Goal: Information Seeking & Learning: Learn about a topic

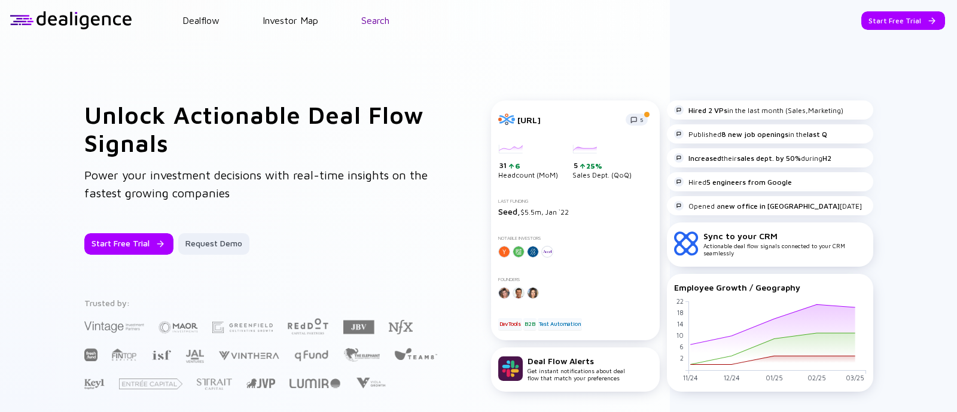
click at [372, 21] on link "Search" at bounding box center [375, 20] width 28 height 11
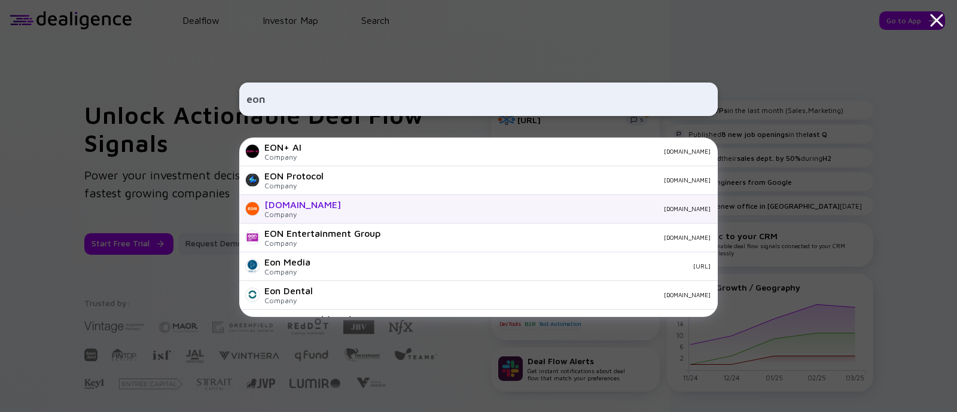
type input "eon"
click at [350, 207] on div "eon.io" at bounding box center [530, 208] width 360 height 7
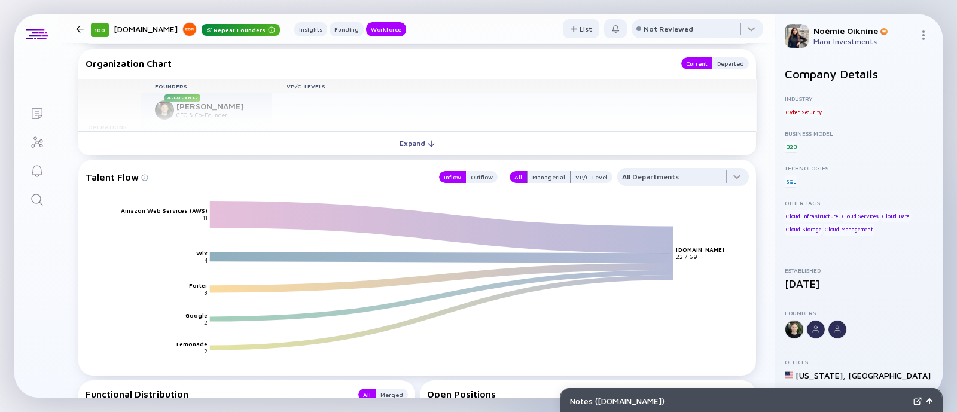
scroll to position [1458, 0]
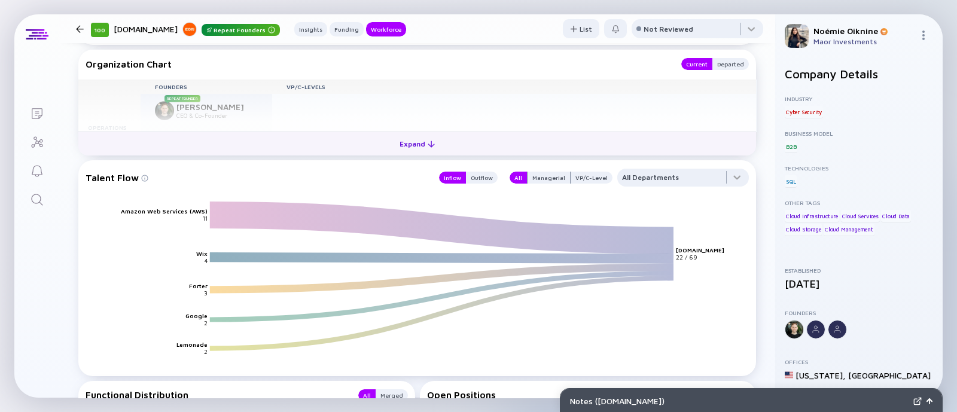
click at [374, 147] on button "Expand" at bounding box center [416, 144] width 677 height 24
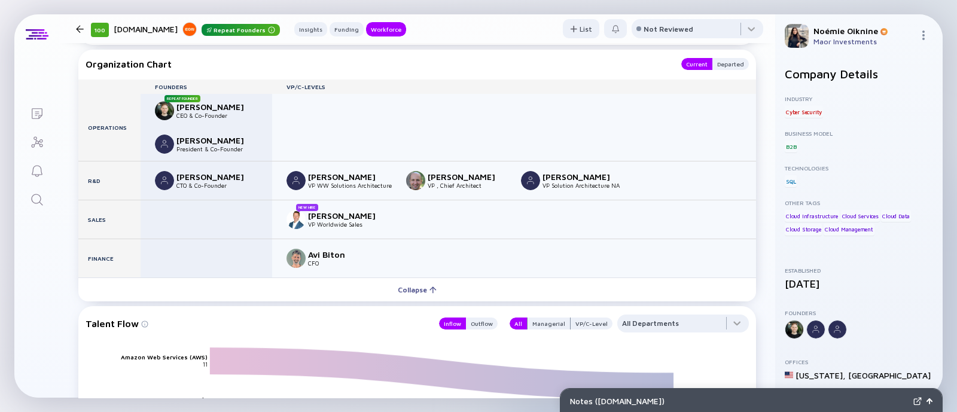
click at [31, 203] on icon "Search" at bounding box center [37, 200] width 14 height 14
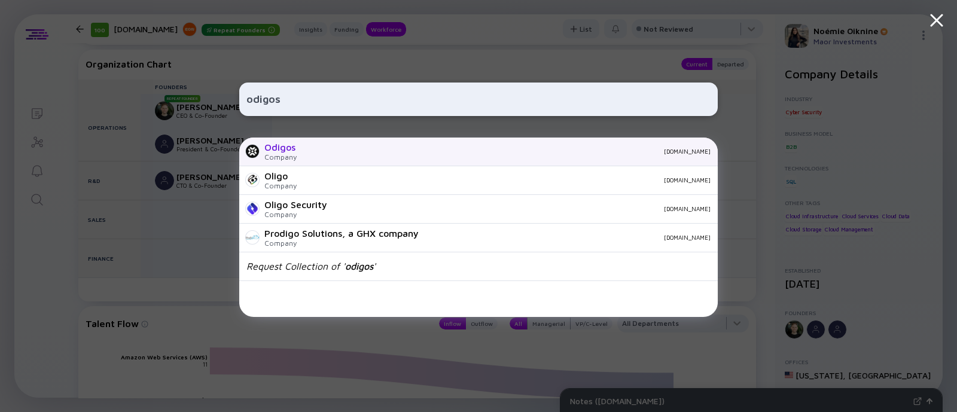
type input "odigos"
click at [309, 154] on div "odigos.io" at bounding box center [508, 151] width 404 height 7
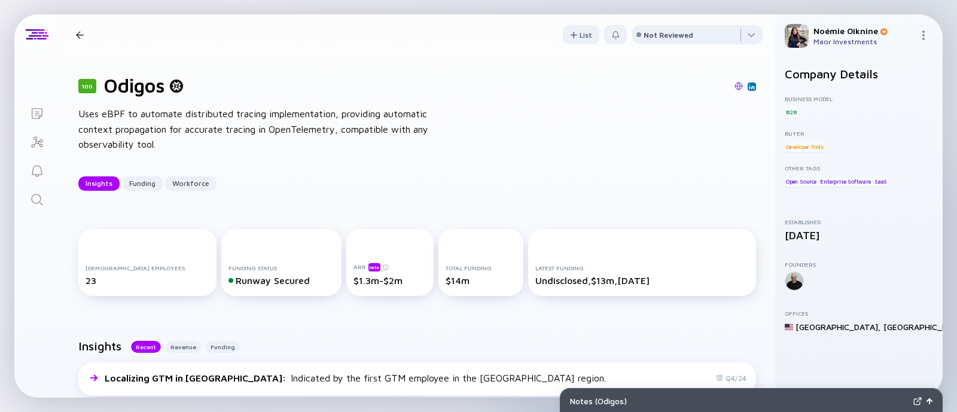
click at [749, 86] on img at bounding box center [752, 87] width 6 height 6
click at [42, 203] on icon "Search" at bounding box center [37, 200] width 14 height 14
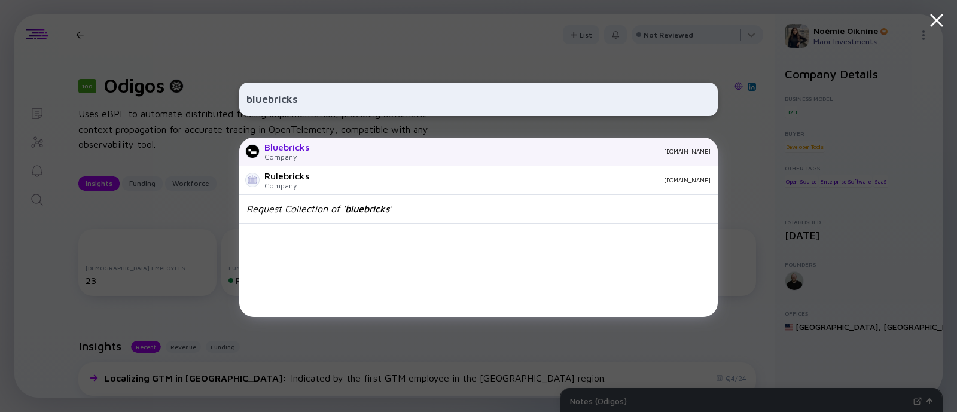
type input "bluebricks"
click at [282, 154] on div "Company" at bounding box center [286, 156] width 45 height 9
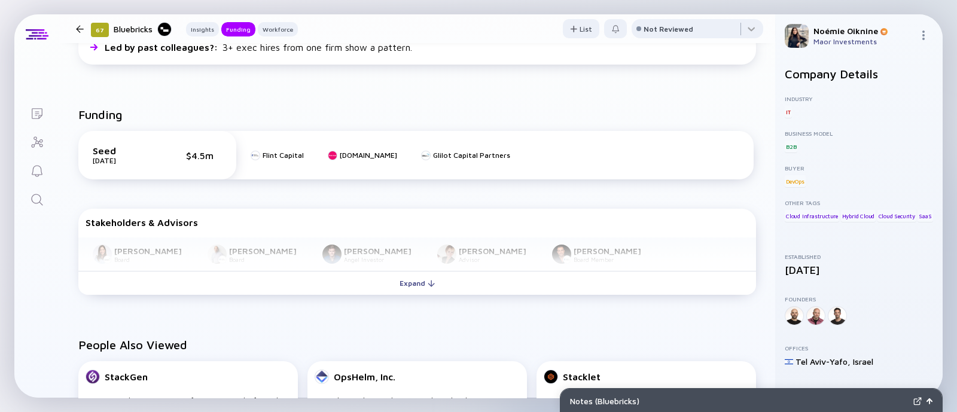
scroll to position [424, 0]
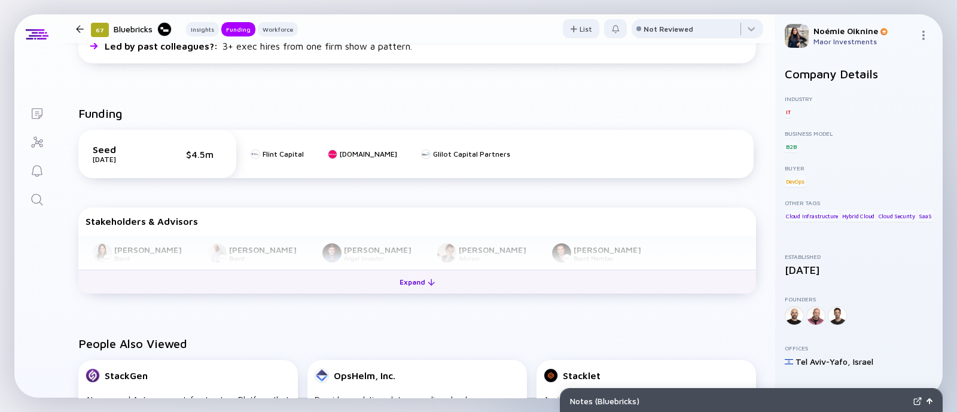
click at [434, 278] on div "Expand" at bounding box center [417, 282] width 50 height 19
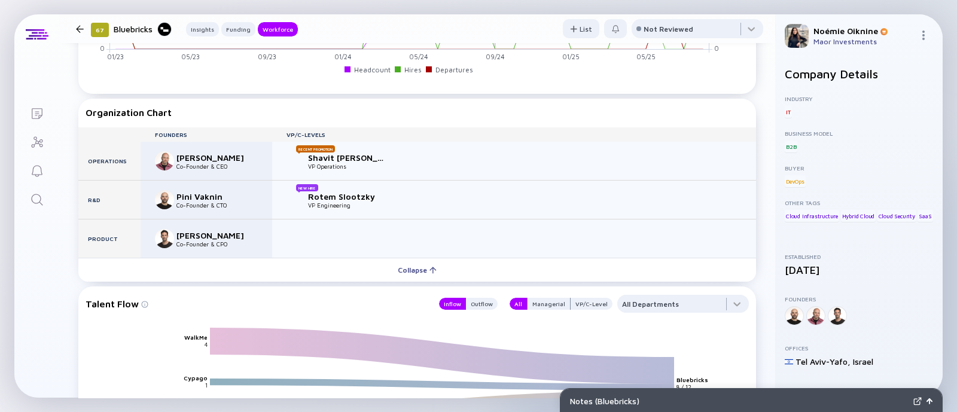
scroll to position [1204, 0]
click at [41, 202] on icon "Search" at bounding box center [37, 200] width 14 height 14
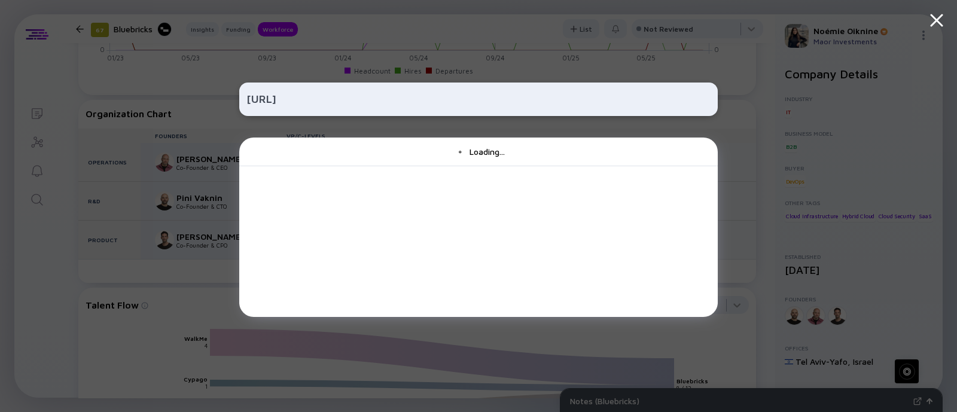
type input "www.startearly.ai ￼"
click at [362, 70] on div "www.startearly.ai ￼ Loading..." at bounding box center [478, 206] width 478 height 412
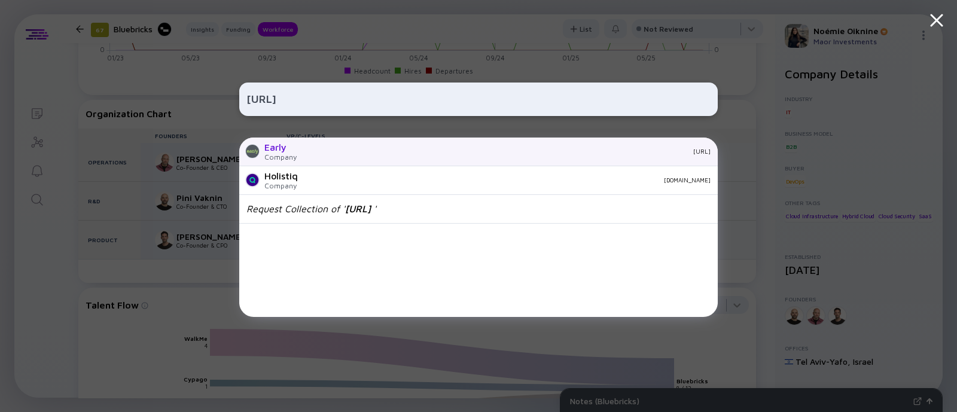
click at [263, 141] on div "Early Company startearly.ai" at bounding box center [478, 152] width 478 height 29
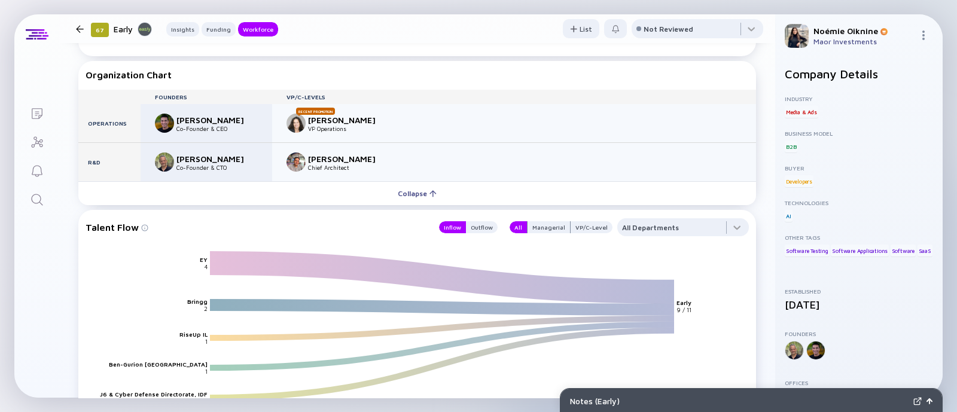
scroll to position [1137, 0]
click at [30, 201] on icon "Search" at bounding box center [37, 200] width 14 height 14
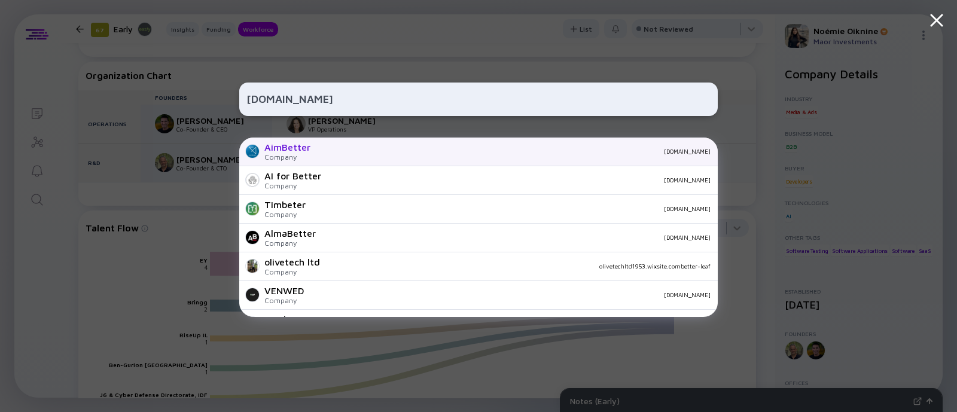
type input "www.aimbetter.com"
click at [323, 152] on div "aimbetter.com" at bounding box center [515, 151] width 390 height 7
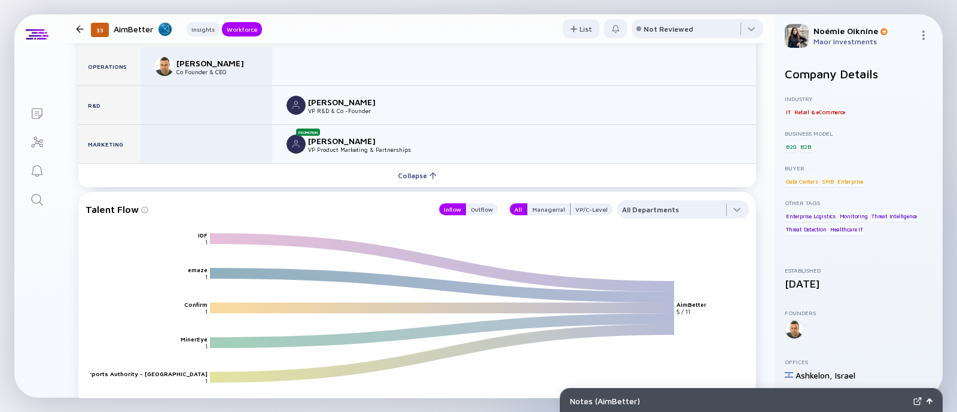
scroll to position [992, 0]
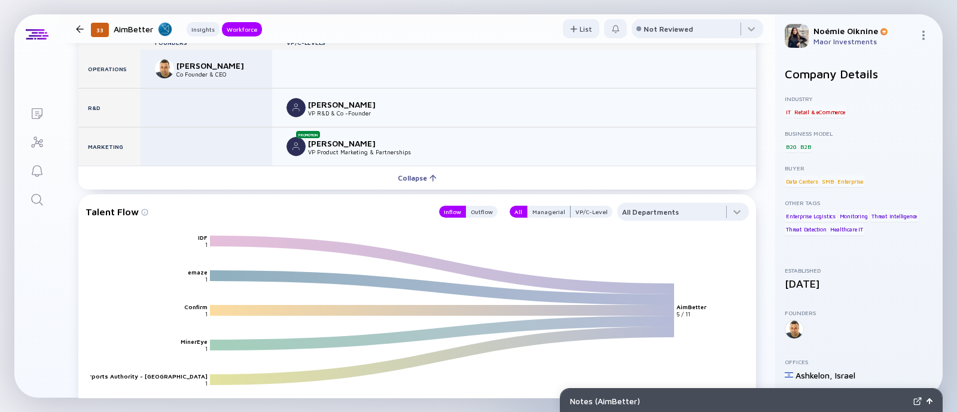
click at [26, 195] on link "Search" at bounding box center [36, 198] width 45 height 29
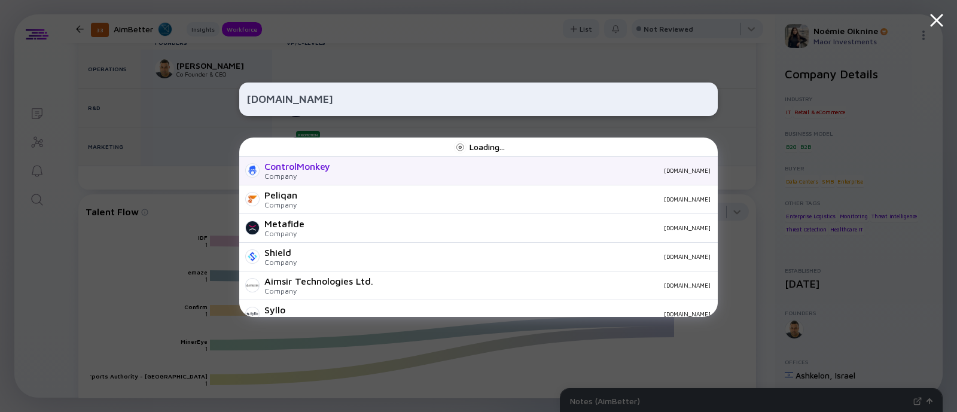
type input "www.controlmonkey.io"
click at [332, 169] on div "ControlMonkey Company controlmonkey.io" at bounding box center [478, 171] width 478 height 29
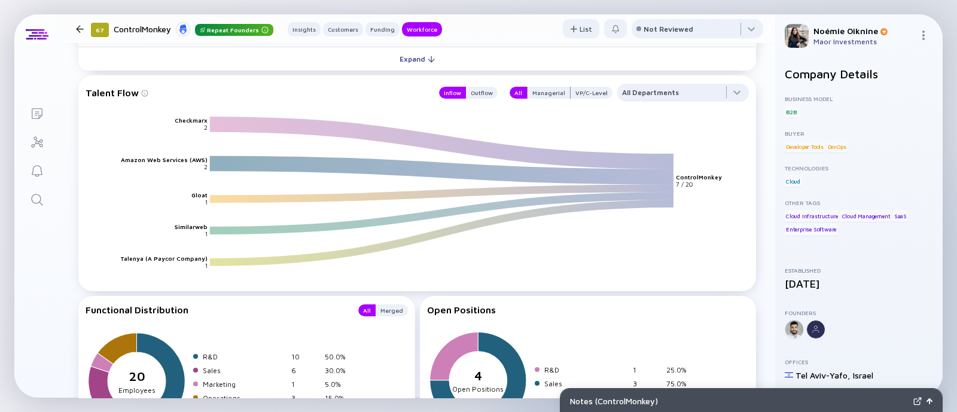
scroll to position [1356, 0]
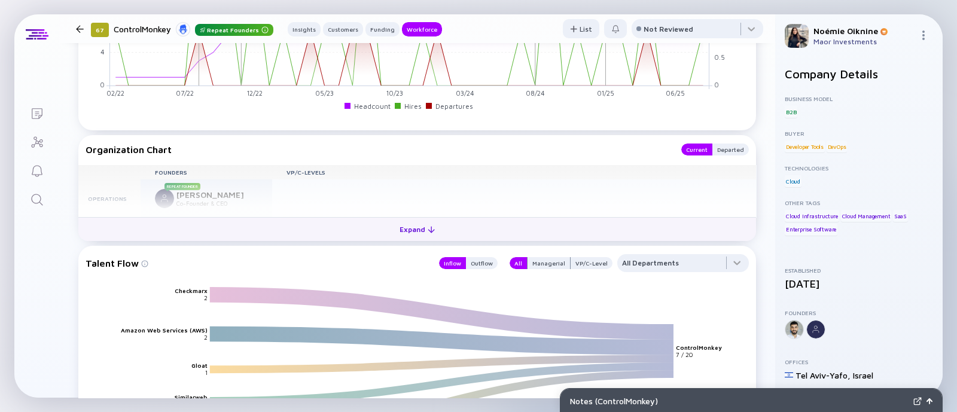
click at [410, 233] on div "Expand" at bounding box center [417, 229] width 50 height 19
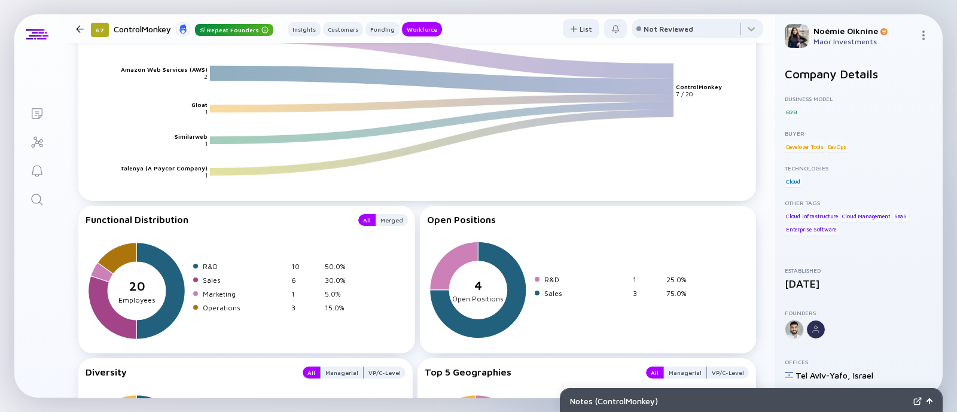
scroll to position [1814, 0]
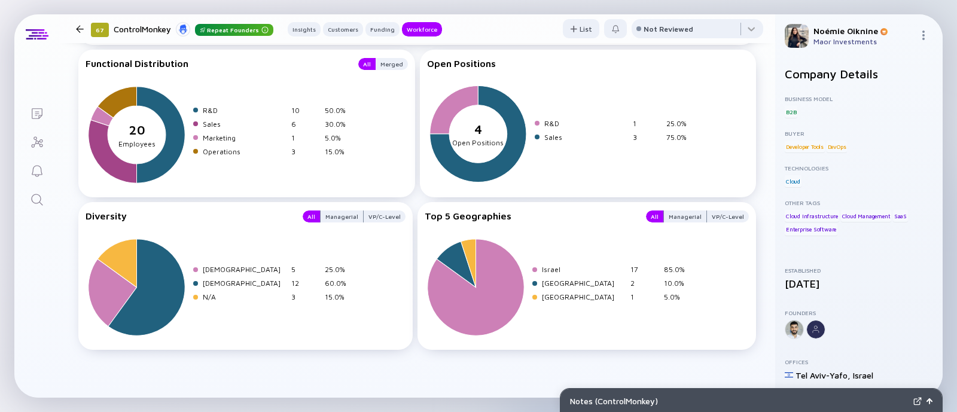
click at [36, 187] on link "Search" at bounding box center [36, 198] width 45 height 29
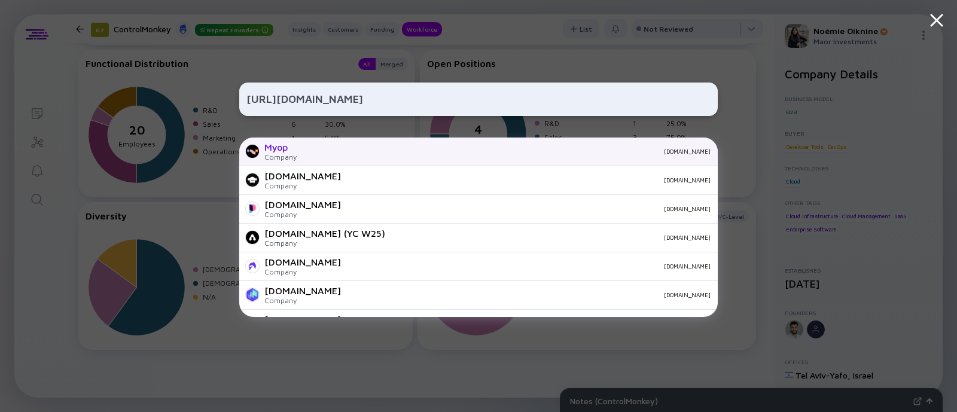
type input "https://www.myop.dev/"
click at [294, 157] on div "Company" at bounding box center [280, 156] width 32 height 9
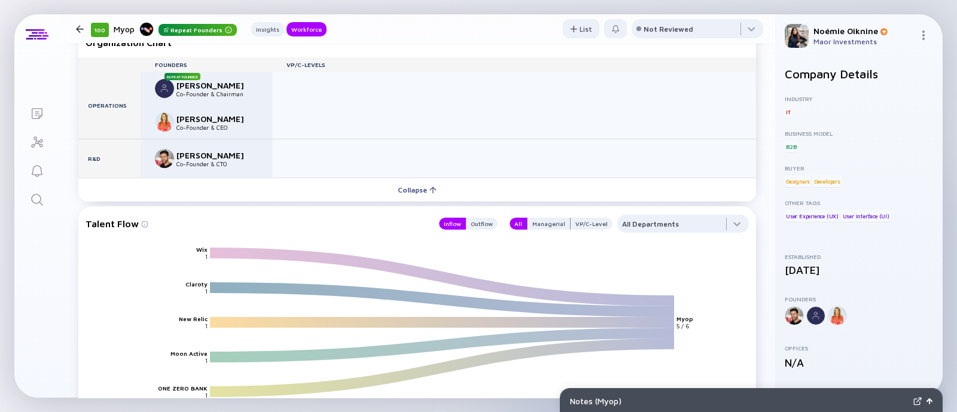
scroll to position [1010, 0]
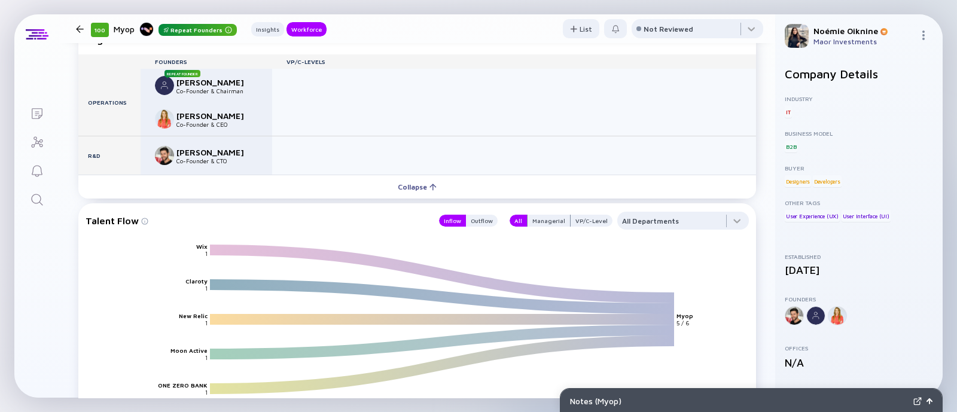
click at [33, 204] on icon "Search" at bounding box center [37, 200] width 14 height 14
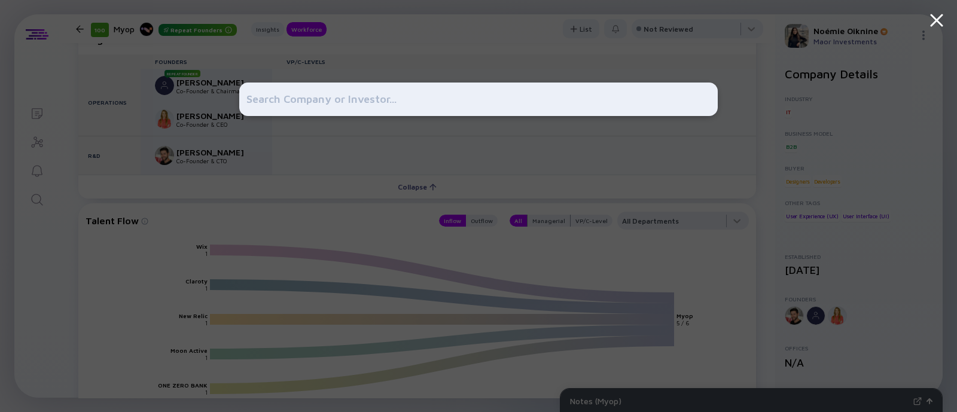
type input "r"
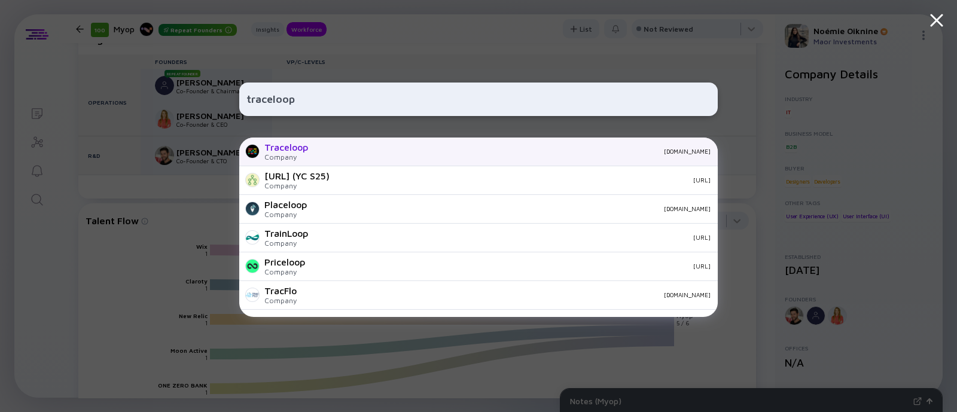
type input "traceloop"
click at [306, 157] on div "Company" at bounding box center [286, 156] width 44 height 9
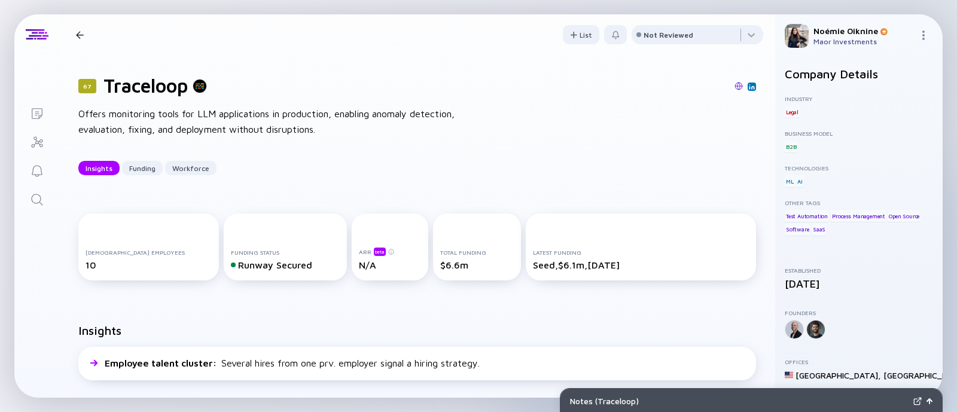
scroll to position [2, 0]
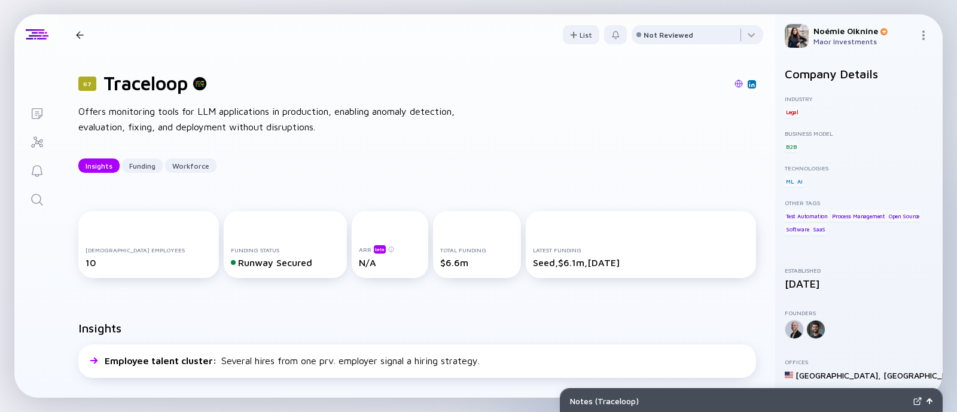
click at [45, 198] on link "Search" at bounding box center [36, 198] width 45 height 29
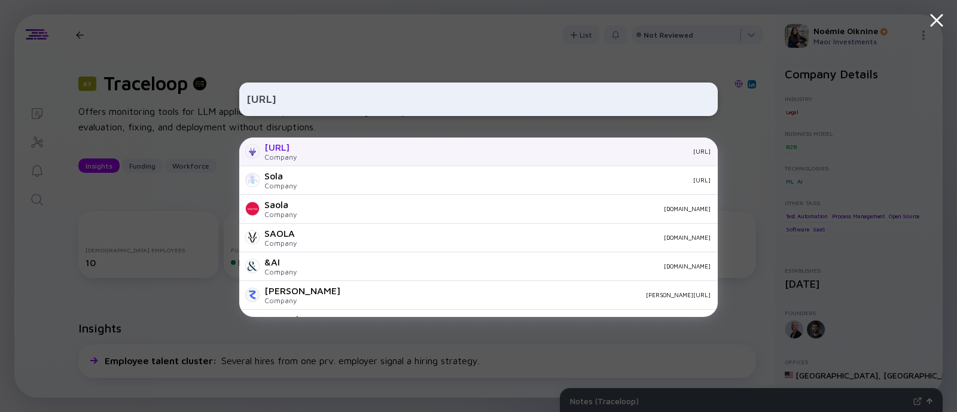
type input "saola.ai"
click at [288, 150] on div "Saola.ai" at bounding box center [280, 147] width 32 height 11
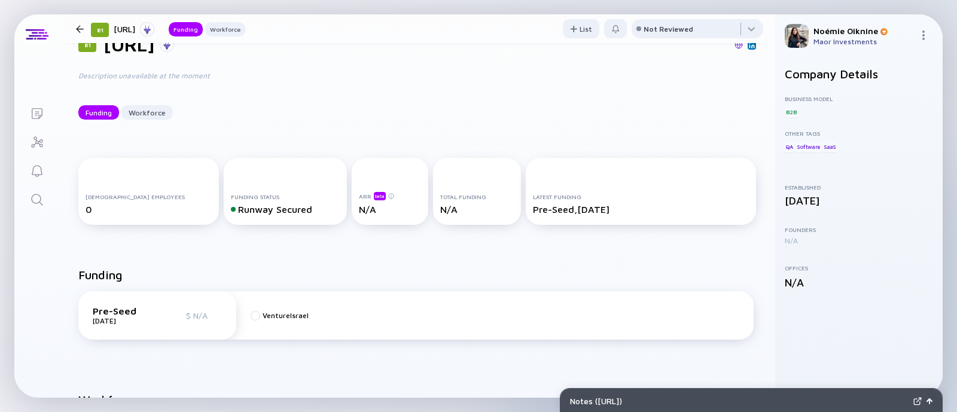
scroll to position [41, 0]
click at [31, 210] on link "Search" at bounding box center [36, 198] width 45 height 29
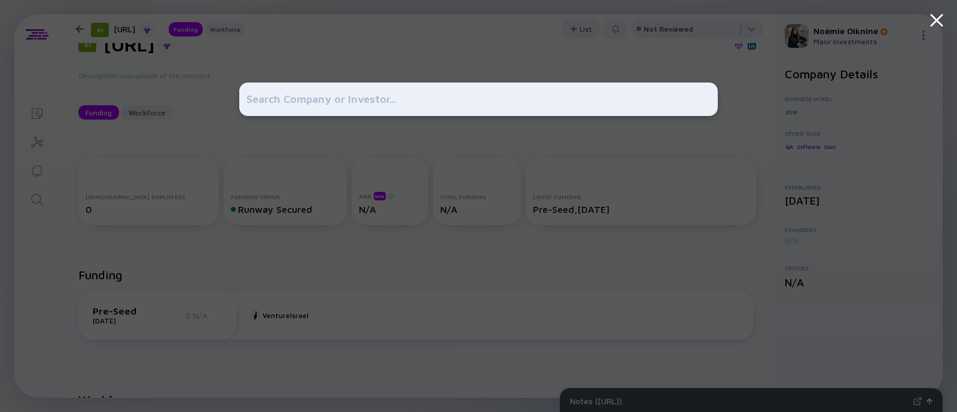
type input "—"
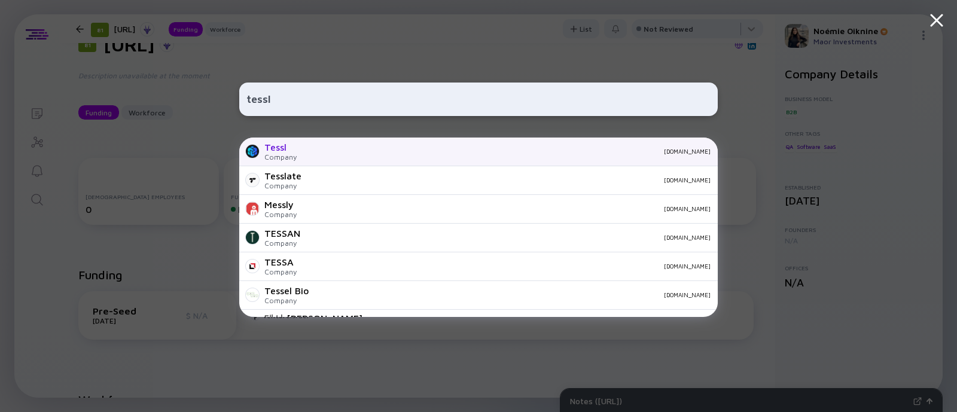
type input "tessl"
click at [295, 145] on div "Tessl Company tessl.io" at bounding box center [478, 152] width 478 height 29
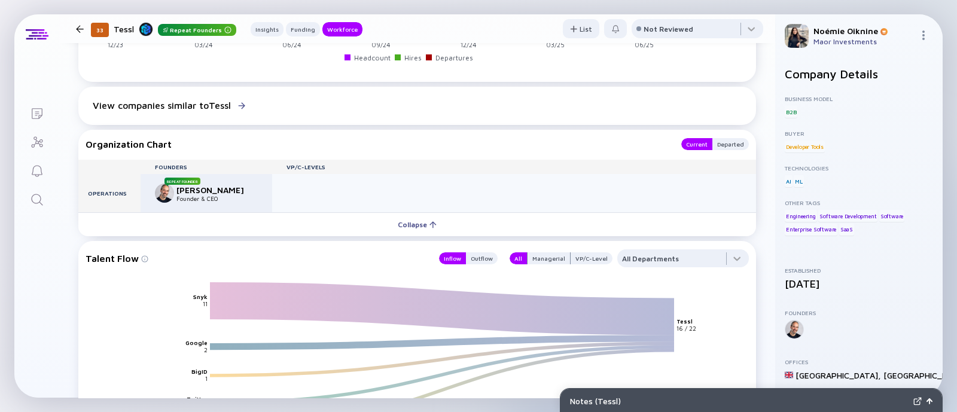
scroll to position [908, 0]
click at [28, 211] on link "Search" at bounding box center [36, 198] width 45 height 29
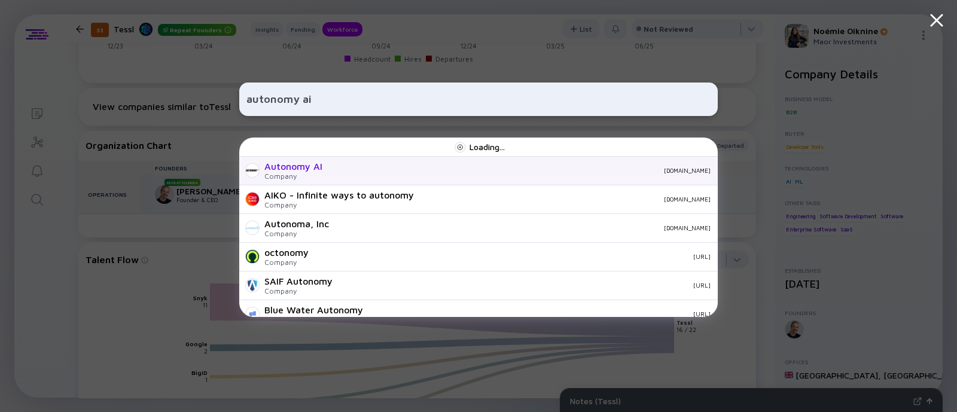
type input "autonomy ai"
click at [305, 166] on div "Autonomy AI" at bounding box center [293, 166] width 58 height 11
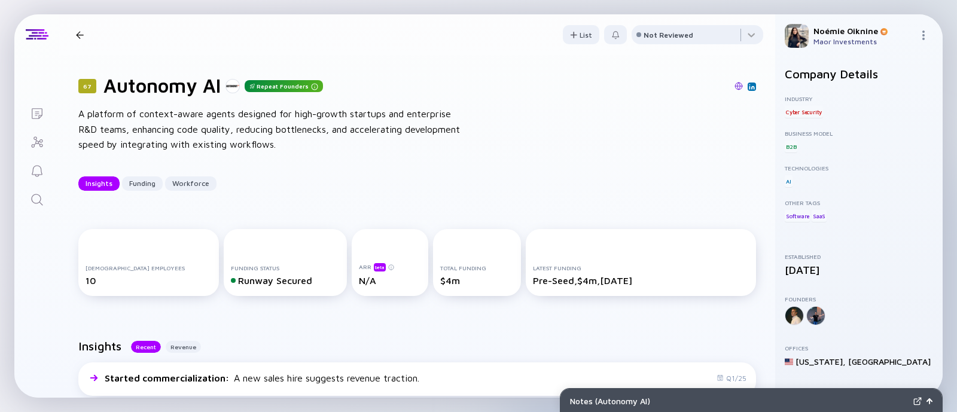
scroll to position [1, 0]
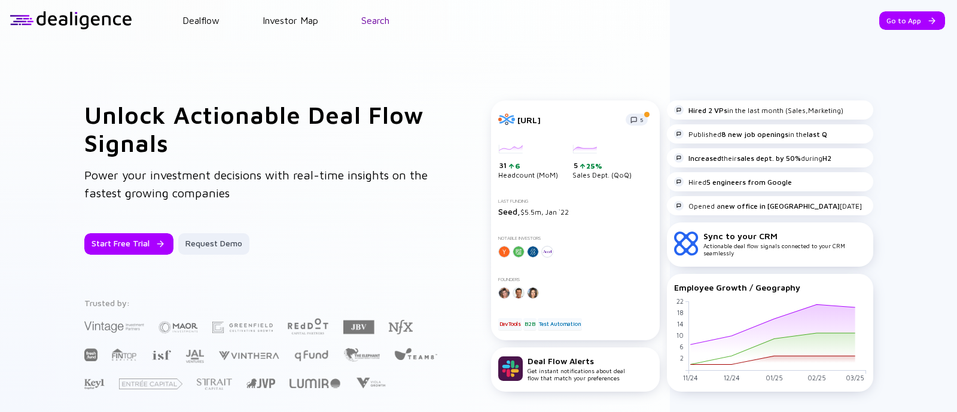
click at [376, 17] on link "Search" at bounding box center [375, 20] width 28 height 11
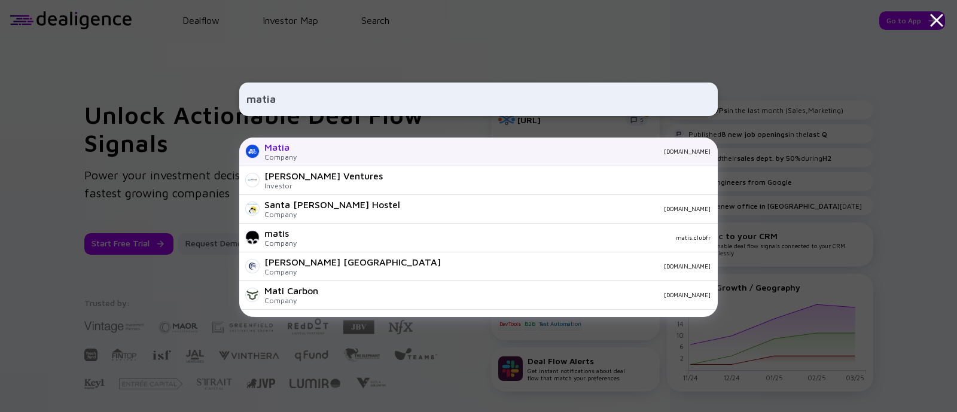
type input "matia"
click at [307, 149] on div "[DOMAIN_NAME]" at bounding box center [508, 151] width 404 height 7
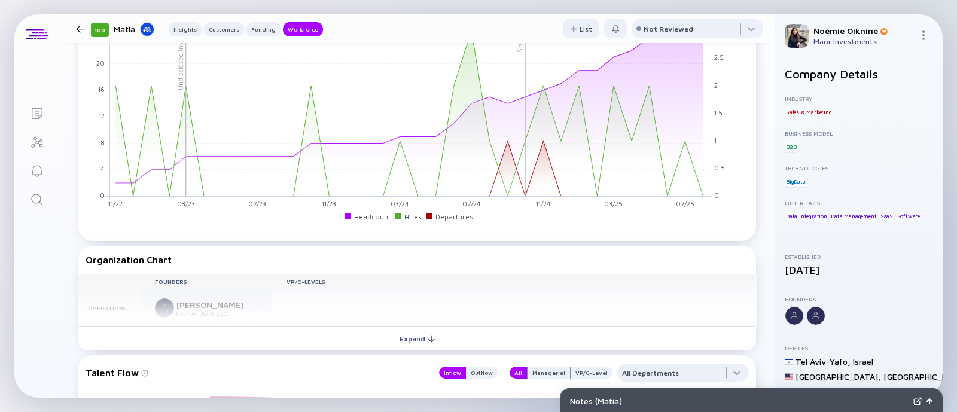
scroll to position [1167, 0]
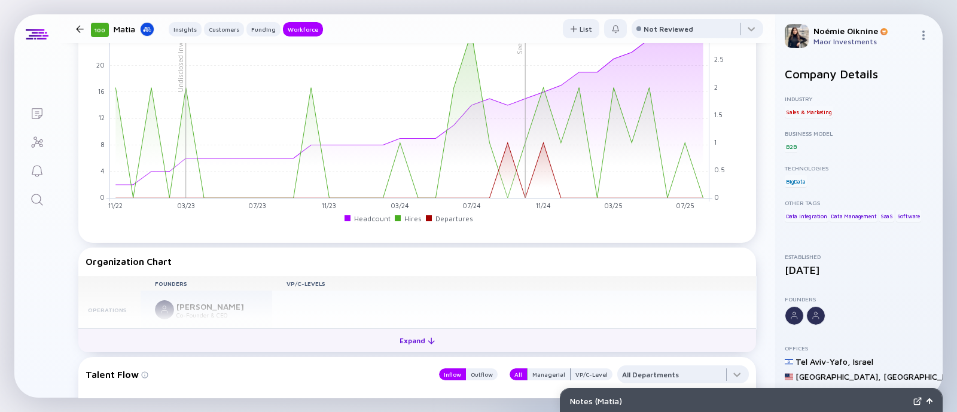
click at [392, 344] on div "Expand" at bounding box center [417, 340] width 50 height 19
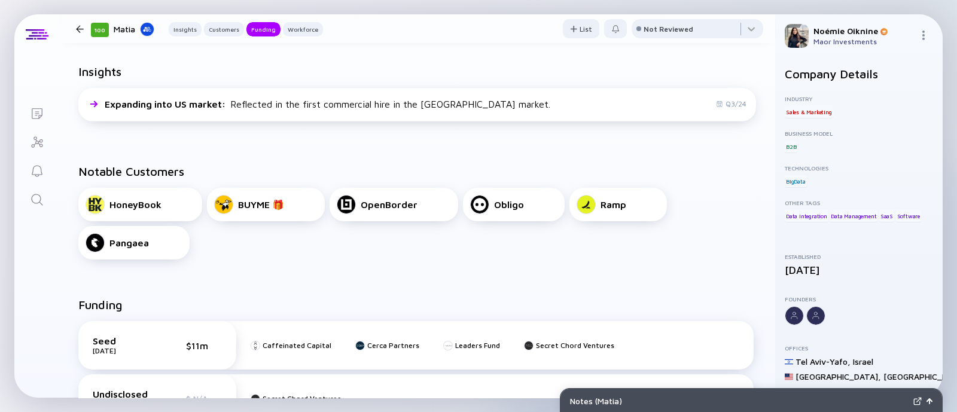
scroll to position [0, 0]
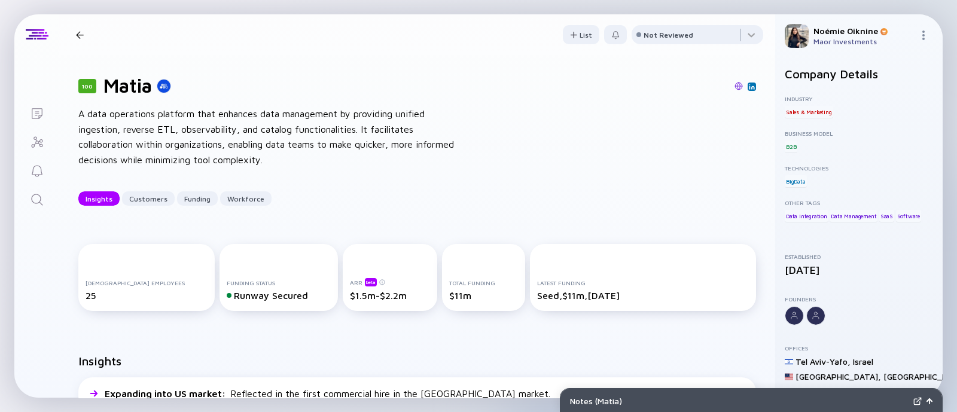
click at [749, 86] on img at bounding box center [752, 87] width 6 height 6
click at [37, 206] on icon "Search" at bounding box center [37, 200] width 14 height 14
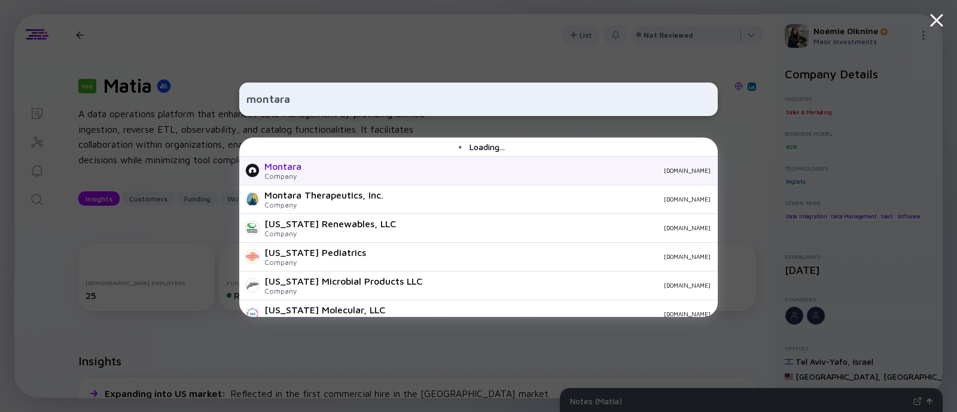
type input "montara"
click at [279, 172] on div "Company" at bounding box center [282, 176] width 37 height 9
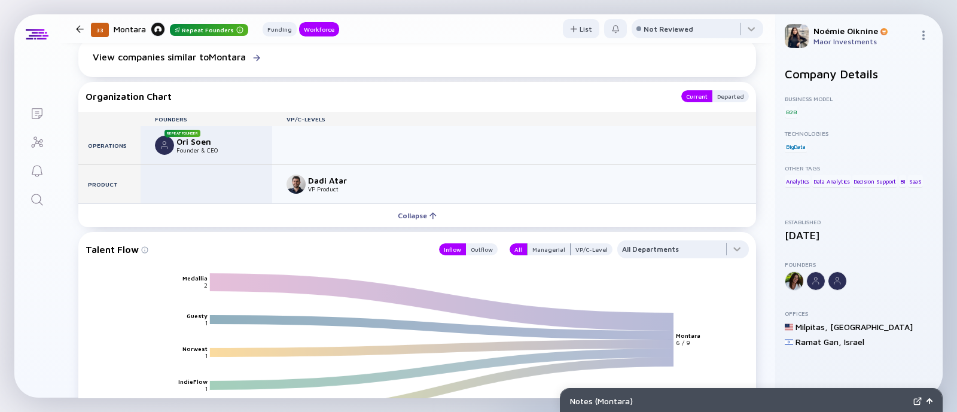
scroll to position [834, 0]
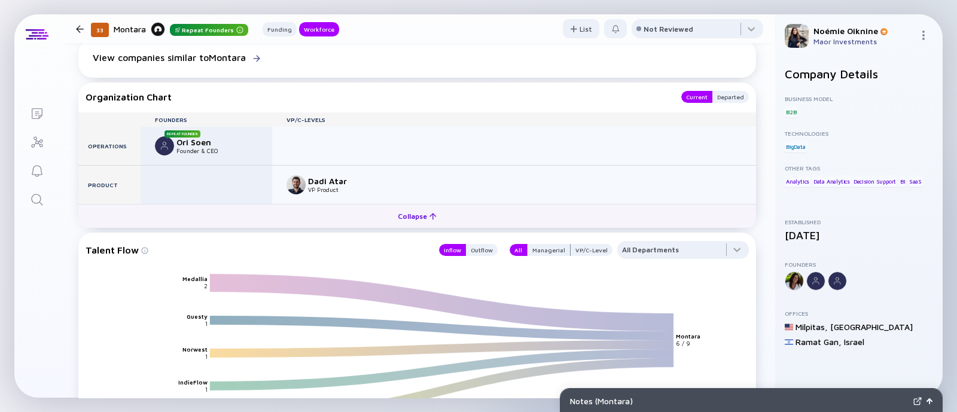
click at [414, 219] on div "Collapse" at bounding box center [416, 216] width 53 height 19
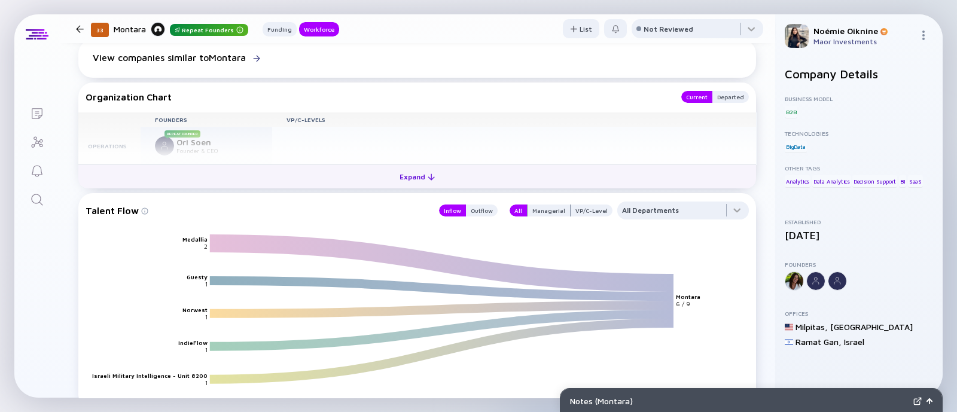
click at [400, 182] on div "Expand" at bounding box center [417, 176] width 50 height 19
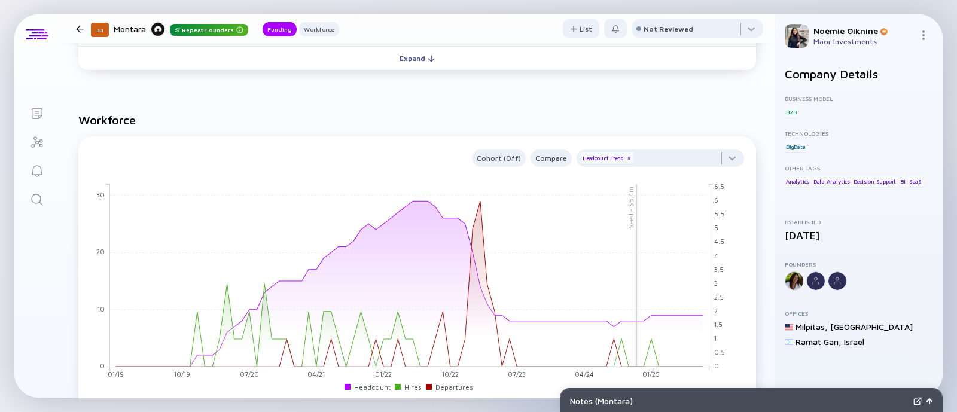
scroll to position [0, 0]
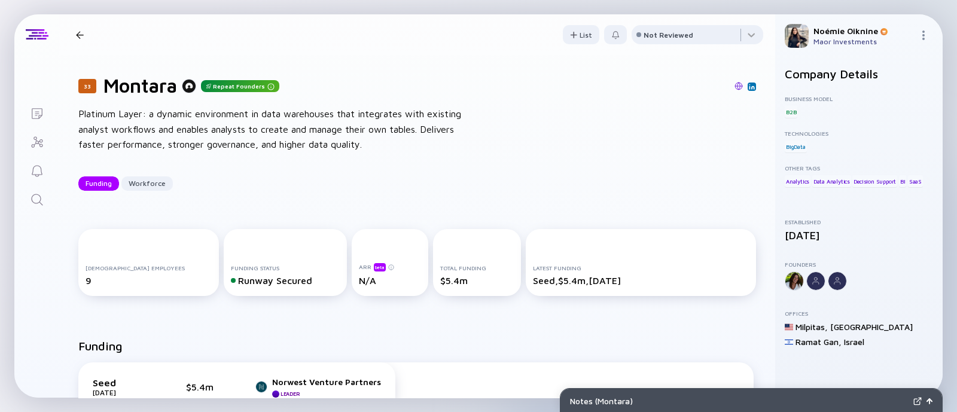
click at [749, 86] on img at bounding box center [752, 87] width 6 height 6
click at [44, 199] on link "Search" at bounding box center [36, 198] width 45 height 29
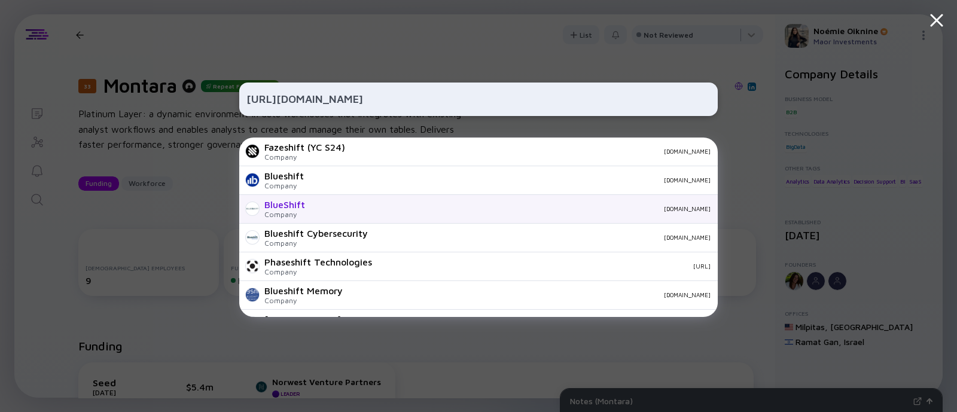
scroll to position [420, 0]
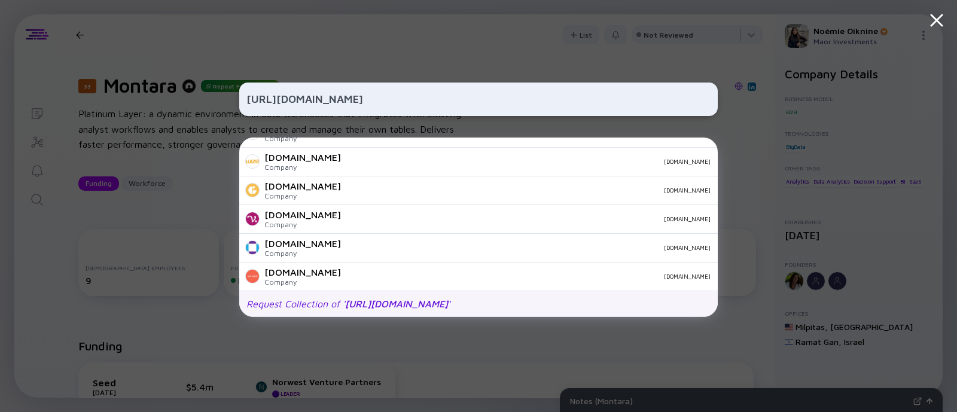
click at [417, 302] on span "[URL][DOMAIN_NAME]" at bounding box center [396, 303] width 103 height 11
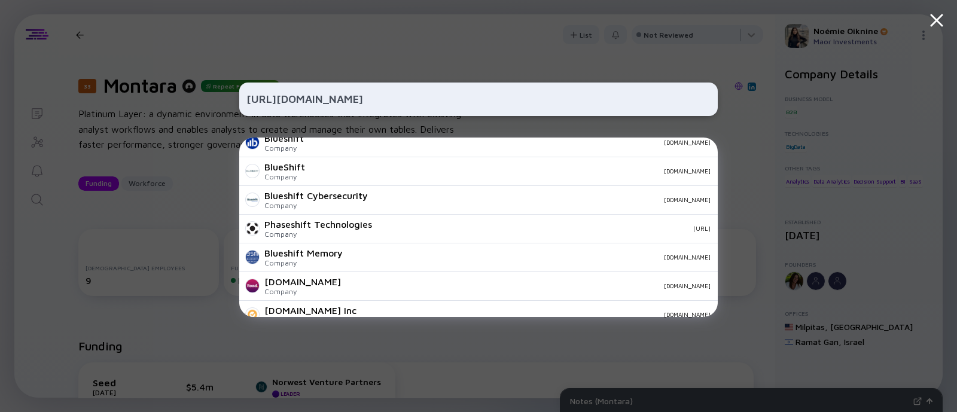
scroll to position [0, 0]
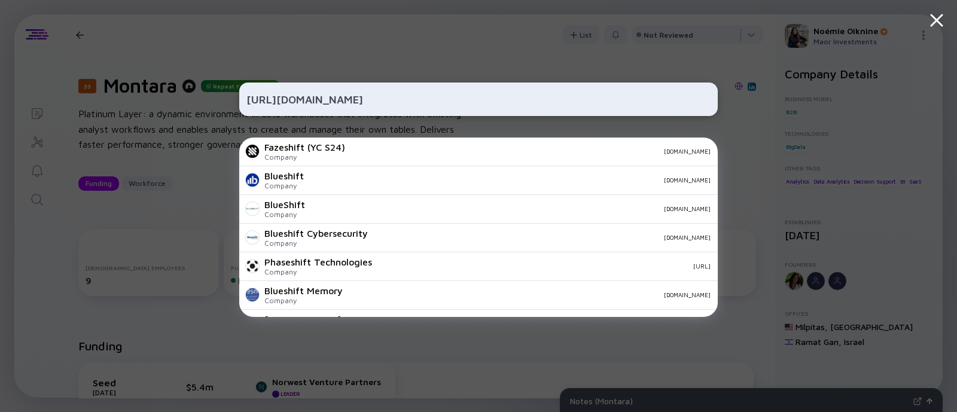
click at [288, 106] on input "[URL][DOMAIN_NAME]" at bounding box center [478, 99] width 464 height 22
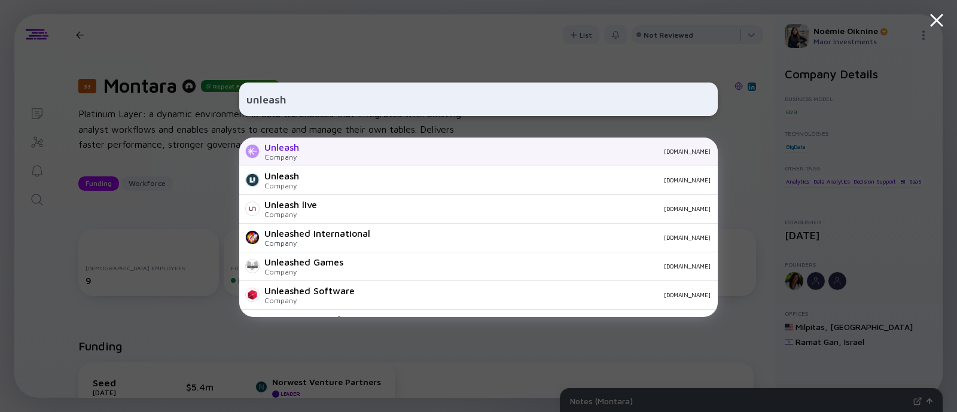
type input "unleash"
click at [310, 149] on div "[DOMAIN_NAME]" at bounding box center [510, 151] width 402 height 7
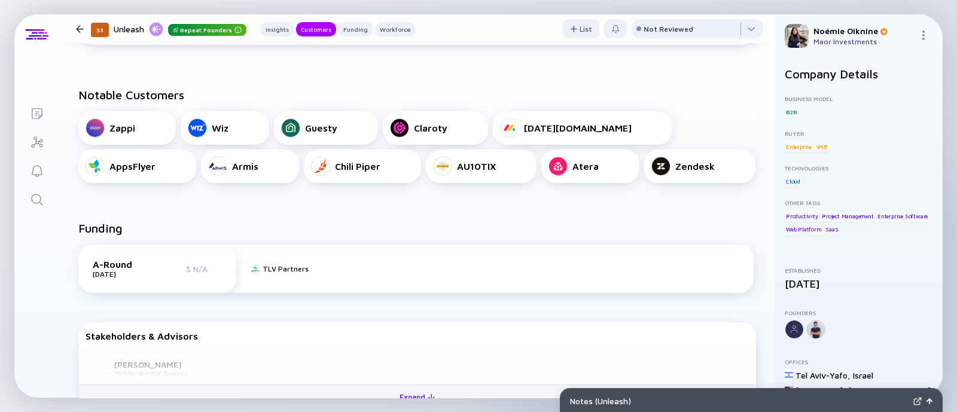
scroll to position [374, 0]
click at [37, 204] on icon "Search" at bounding box center [37, 200] width 14 height 14
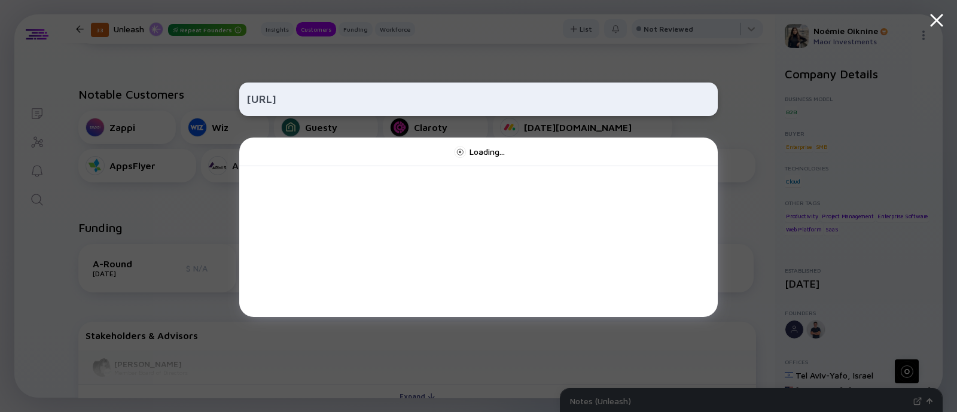
type input "[URL]"
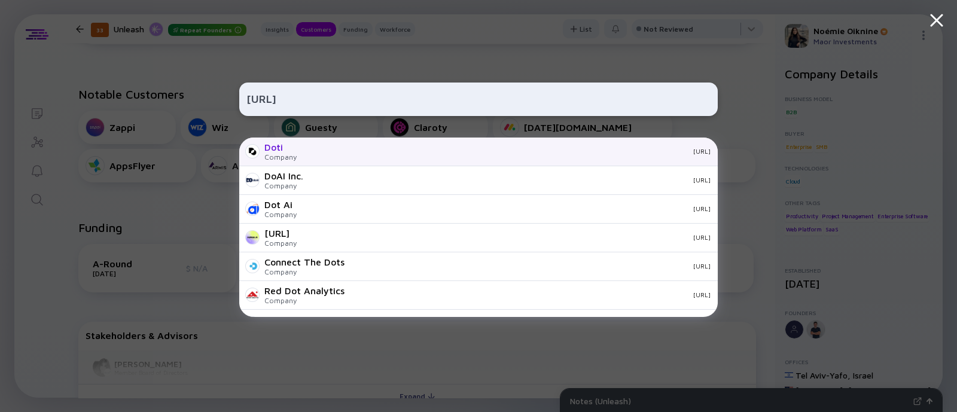
click at [320, 155] on div "[URL]" at bounding box center [508, 151] width 404 height 7
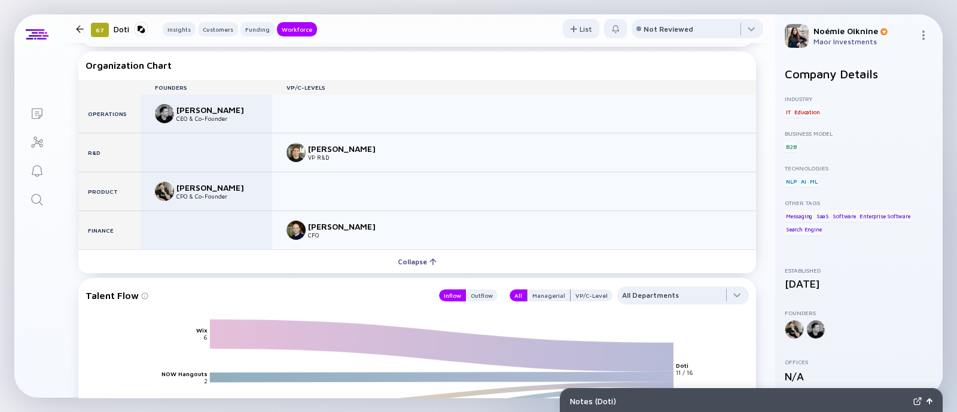
scroll to position [1262, 0]
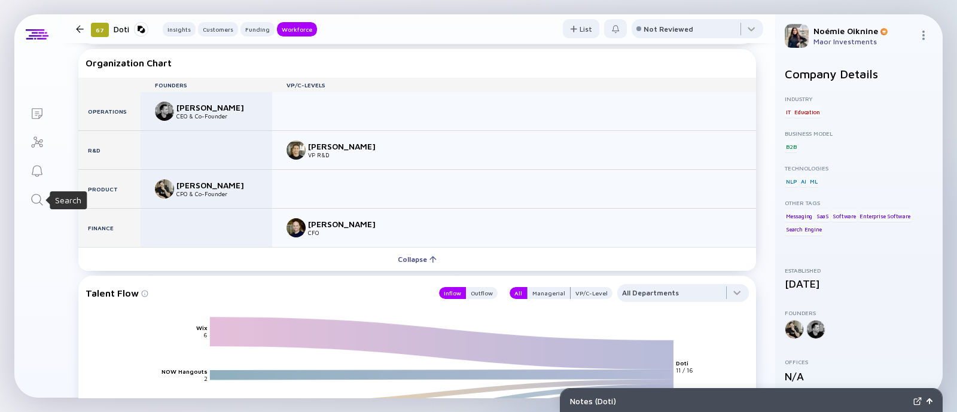
click at [38, 194] on icon "Search" at bounding box center [36, 199] width 11 height 11
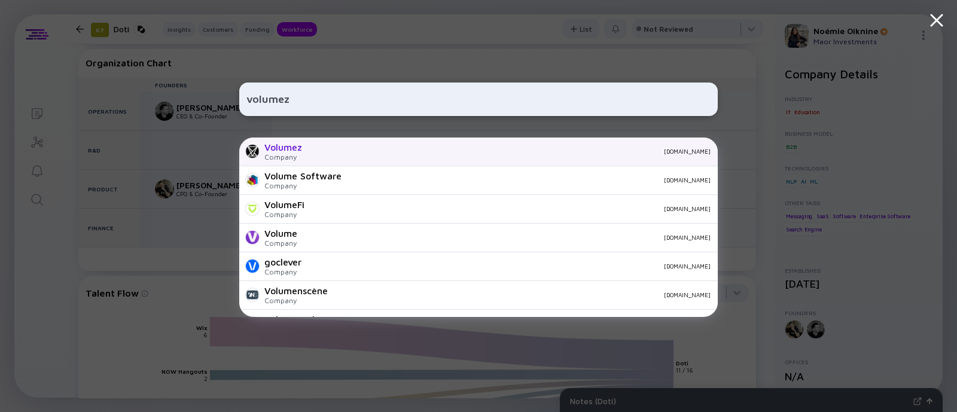
type input "volumez"
click at [291, 152] on div "Volumez" at bounding box center [283, 147] width 38 height 11
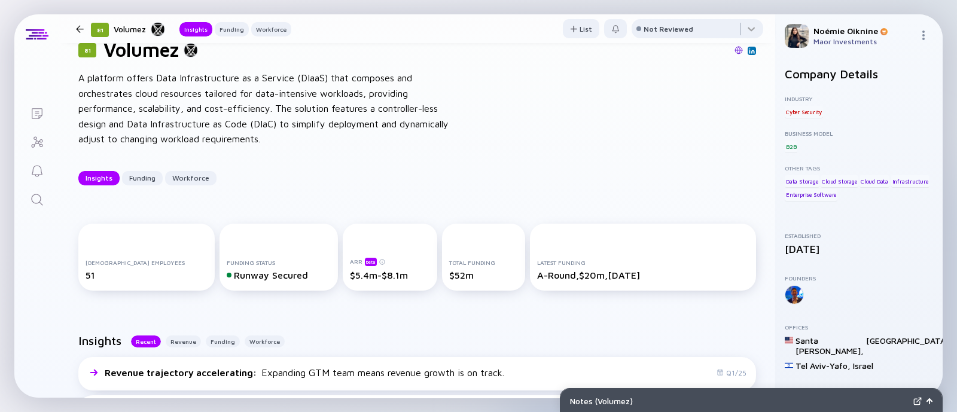
scroll to position [98, 0]
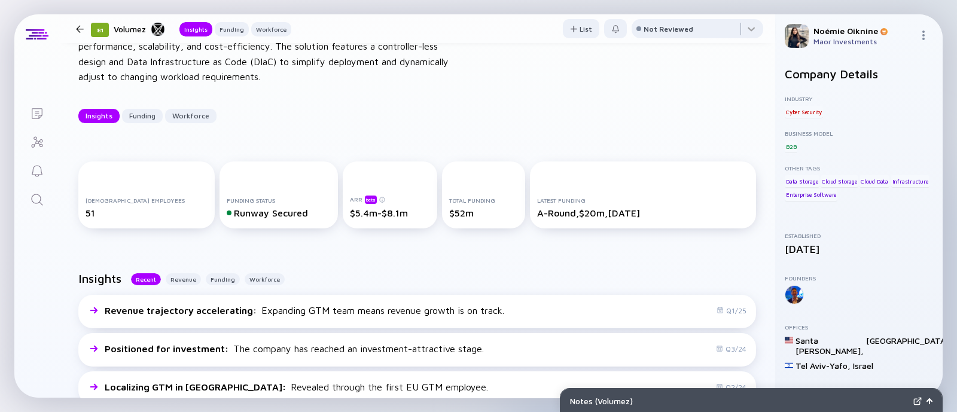
click at [41, 197] on icon "Search" at bounding box center [37, 200] width 14 height 14
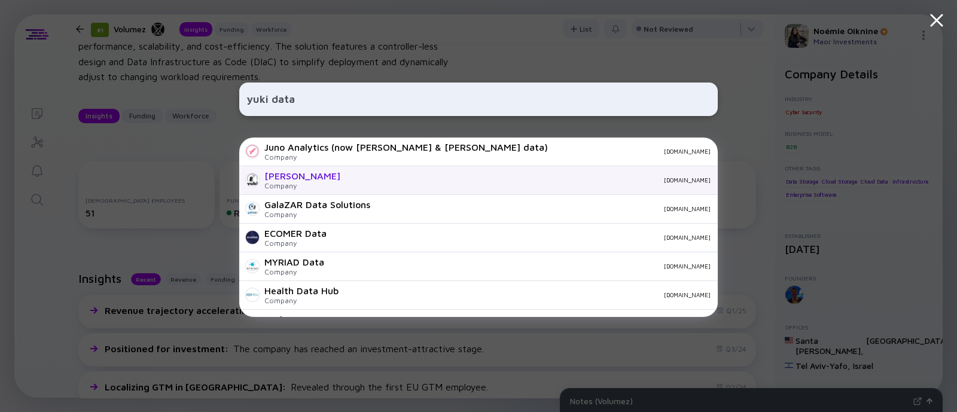
type input "yuki data"
click at [292, 177] on div "[PERSON_NAME]" at bounding box center [302, 175] width 76 height 11
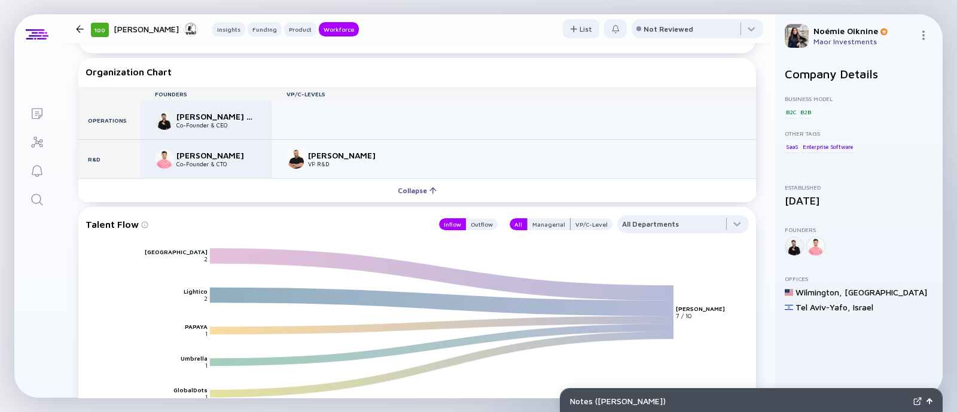
scroll to position [1338, 0]
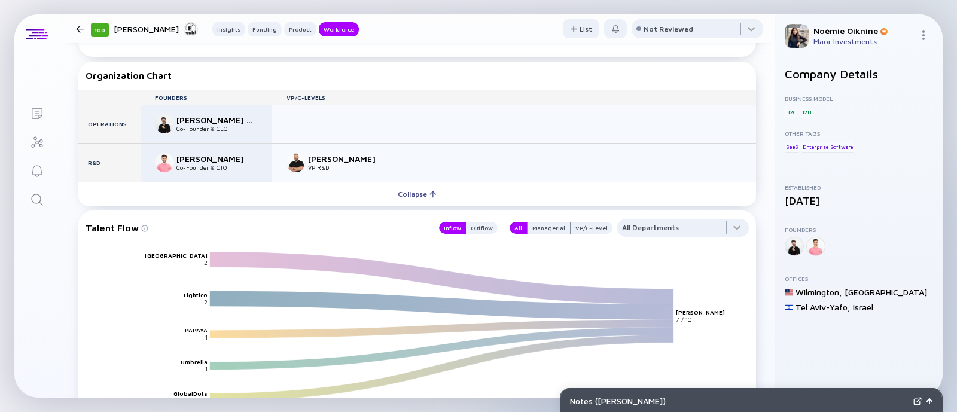
click at [33, 191] on link "Search" at bounding box center [36, 198] width 45 height 29
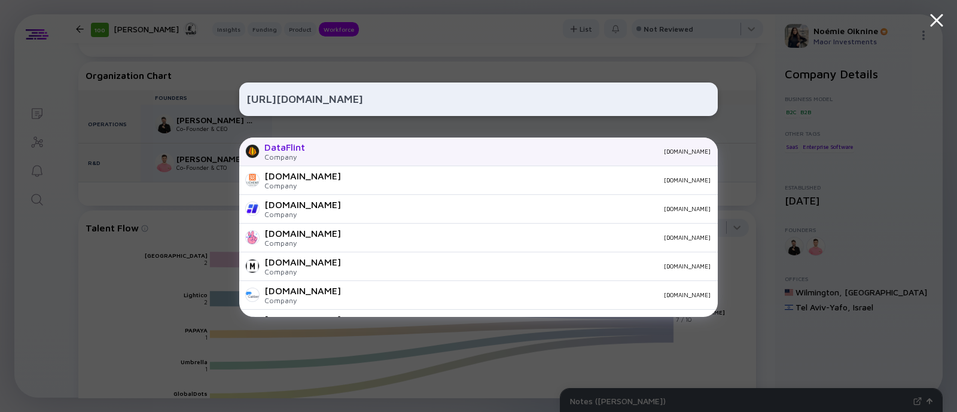
type input "[URL][DOMAIN_NAME]"
click at [283, 150] on div "DataFlint" at bounding box center [284, 147] width 41 height 11
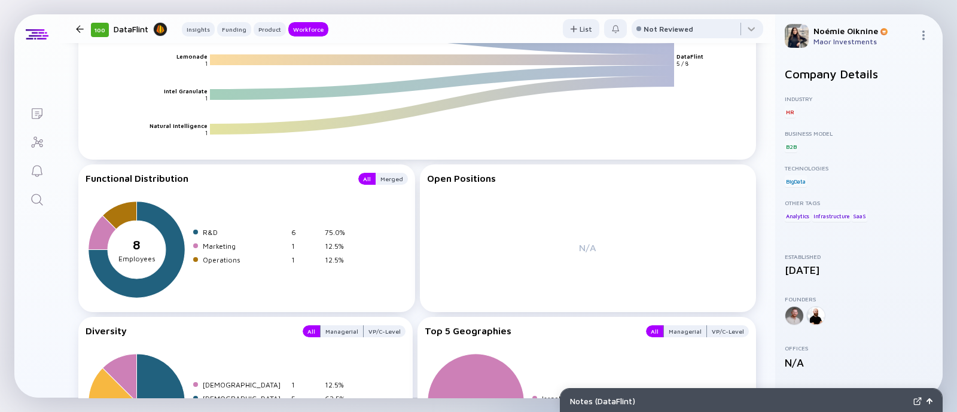
scroll to position [1551, 0]
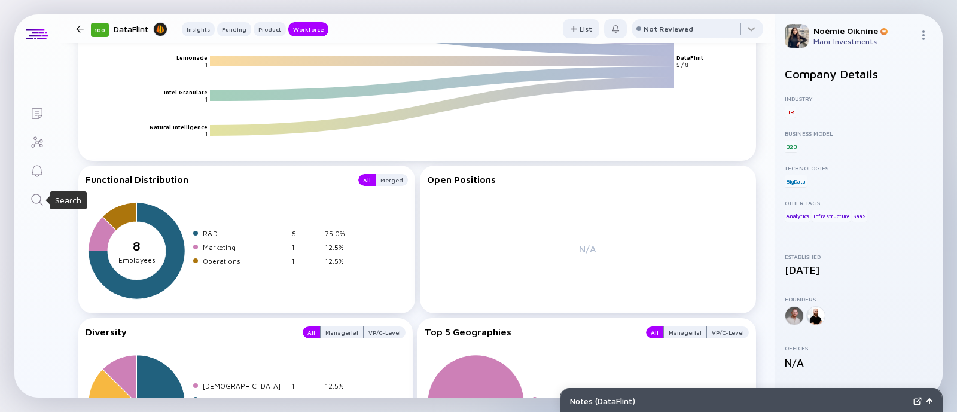
click at [33, 199] on icon "Search" at bounding box center [37, 200] width 14 height 14
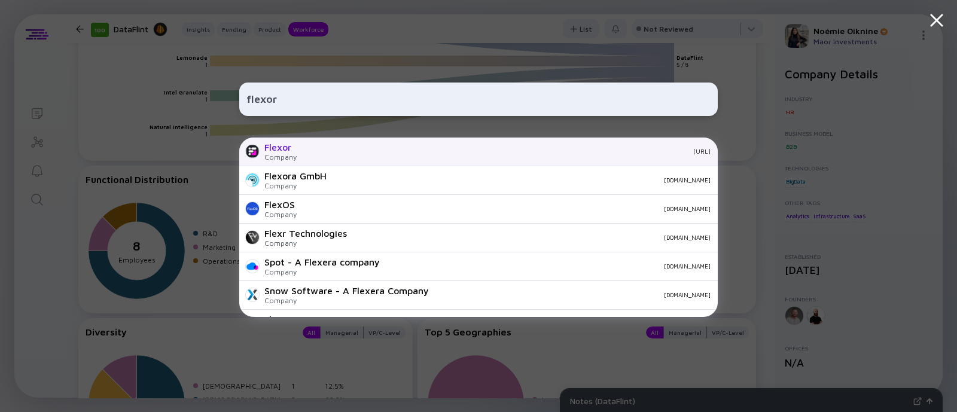
type input "flexor"
click at [284, 151] on div "Flexor" at bounding box center [280, 147] width 32 height 11
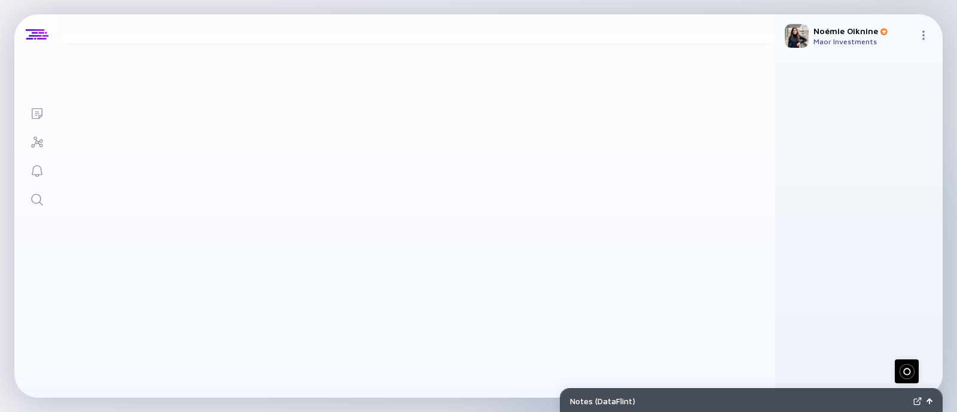
scroll to position [1594, 0]
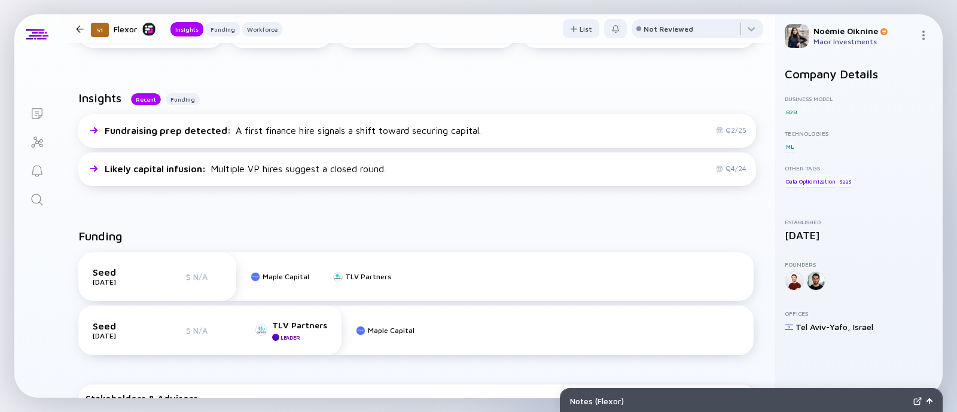
scroll to position [234, 0]
click at [31, 199] on icon "Search" at bounding box center [36, 199] width 11 height 11
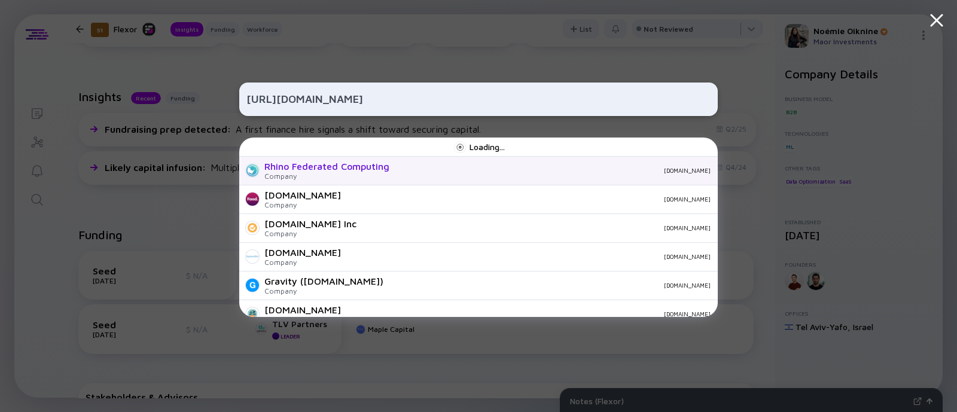
type input "[URL][DOMAIN_NAME]"
click at [357, 174] on div "Company" at bounding box center [326, 176] width 125 height 9
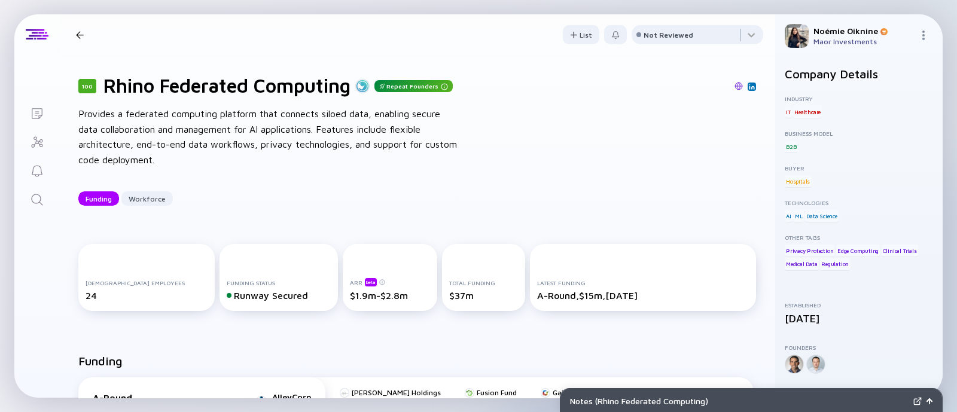
click at [52, 197] on link "Search" at bounding box center [36, 198] width 45 height 29
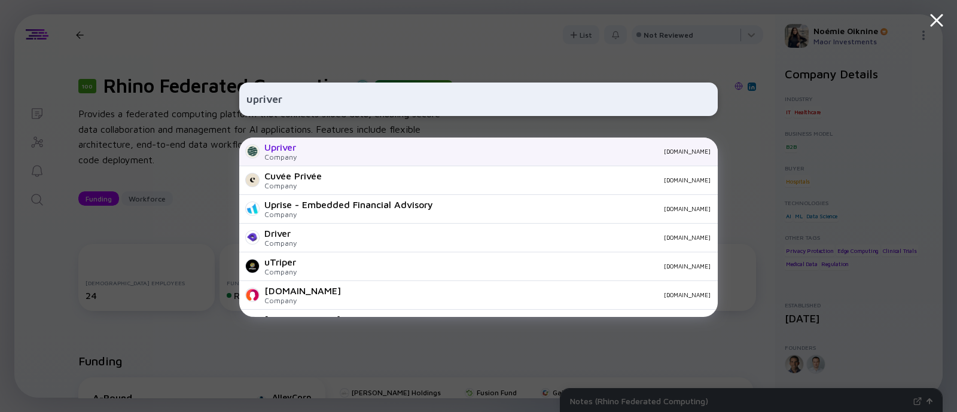
type input "upriver"
click at [280, 155] on div "Company" at bounding box center [280, 156] width 32 height 9
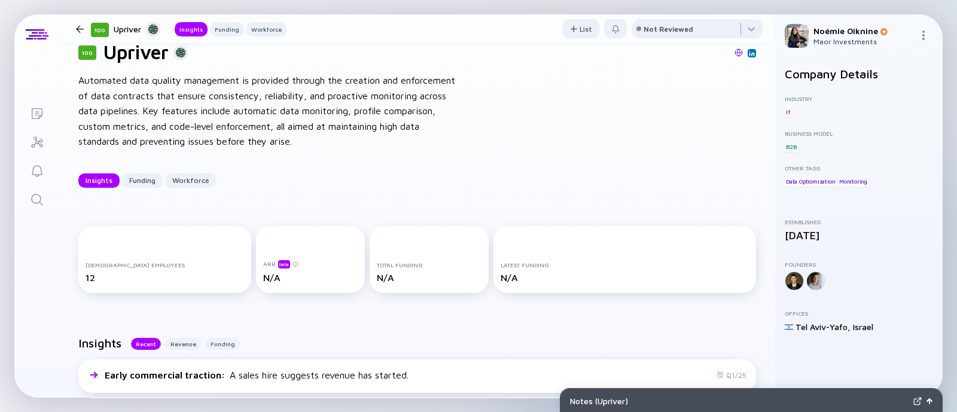
scroll to position [36, 0]
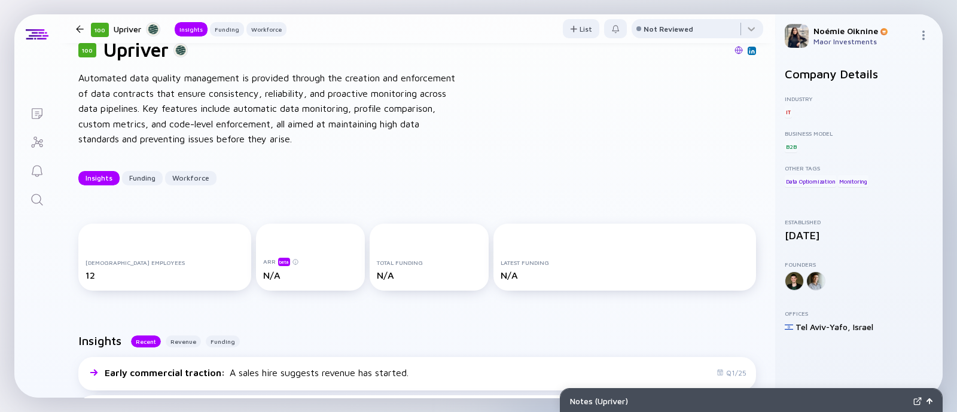
click at [34, 203] on icon "Search" at bounding box center [37, 200] width 14 height 14
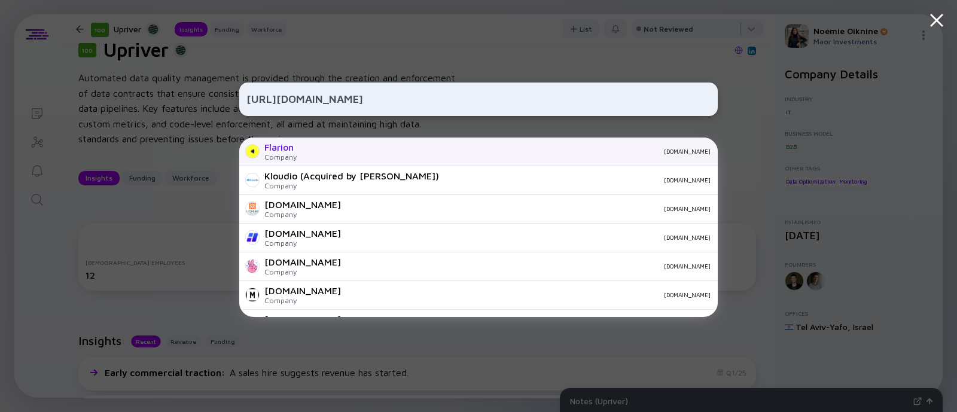
type input "[URL][DOMAIN_NAME]"
click at [305, 145] on div "Flarion Company [DOMAIN_NAME]" at bounding box center [478, 152] width 478 height 29
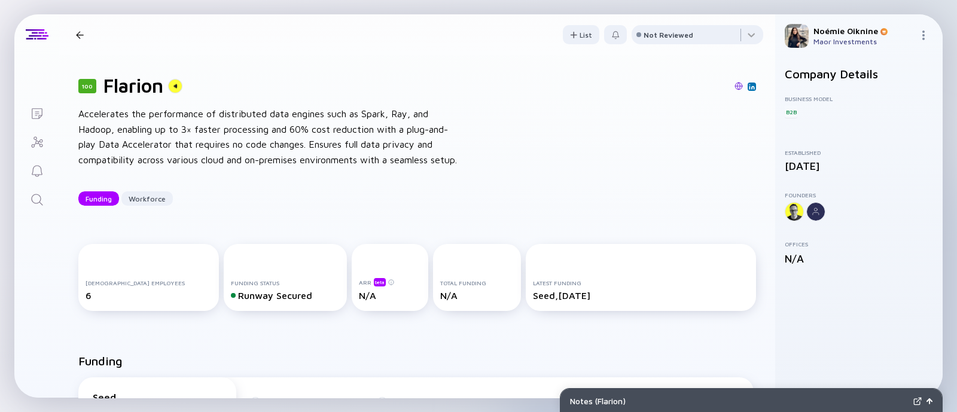
click at [33, 195] on icon "Search" at bounding box center [37, 200] width 14 height 14
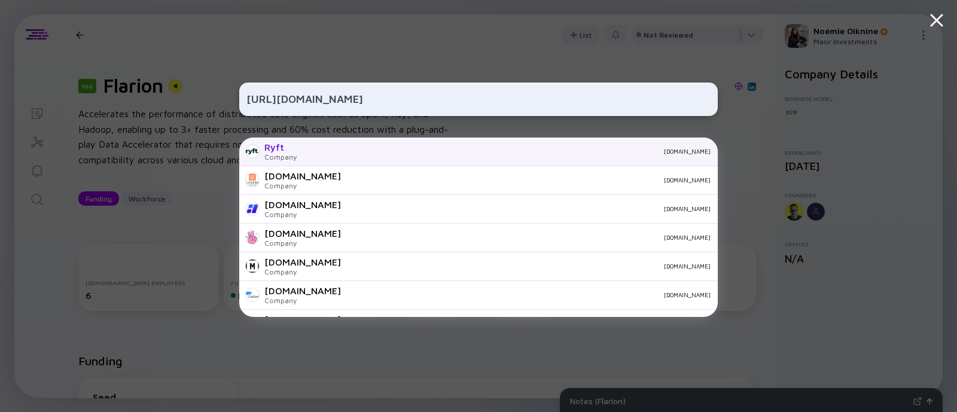
type input "[URL][DOMAIN_NAME]"
click at [319, 154] on div "[DOMAIN_NAME]" at bounding box center [508, 151] width 404 height 7
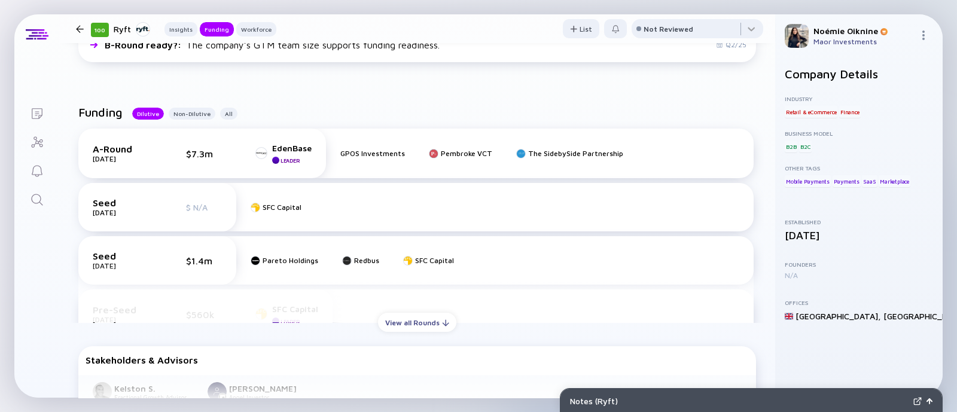
scroll to position [349, 0]
click at [38, 196] on icon "Search" at bounding box center [37, 200] width 14 height 14
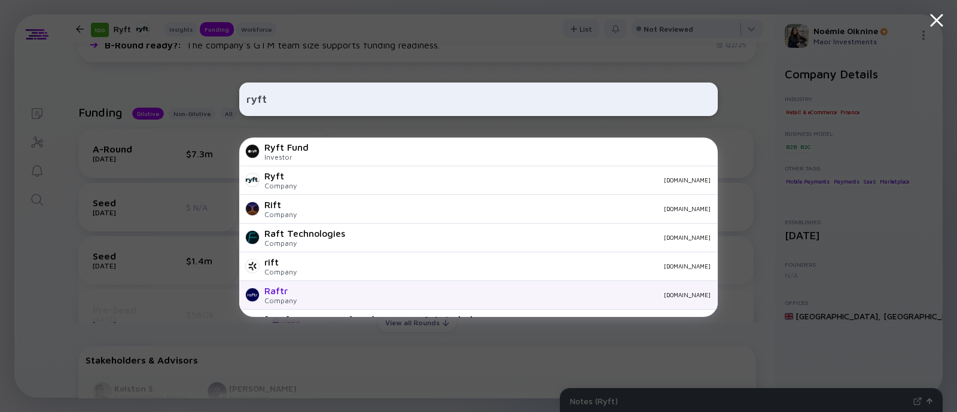
scroll to position [155, 0]
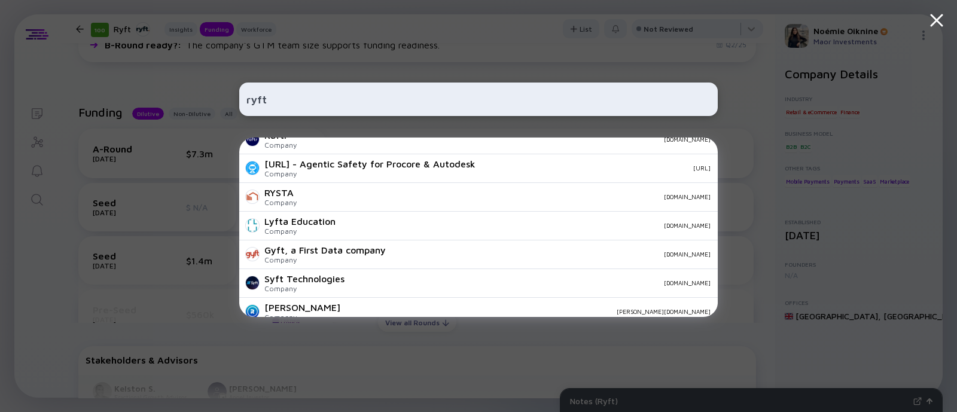
click at [259, 98] on input "ryft" at bounding box center [478, 99] width 464 height 22
paste input "[URL][DOMAIN_NAME]"
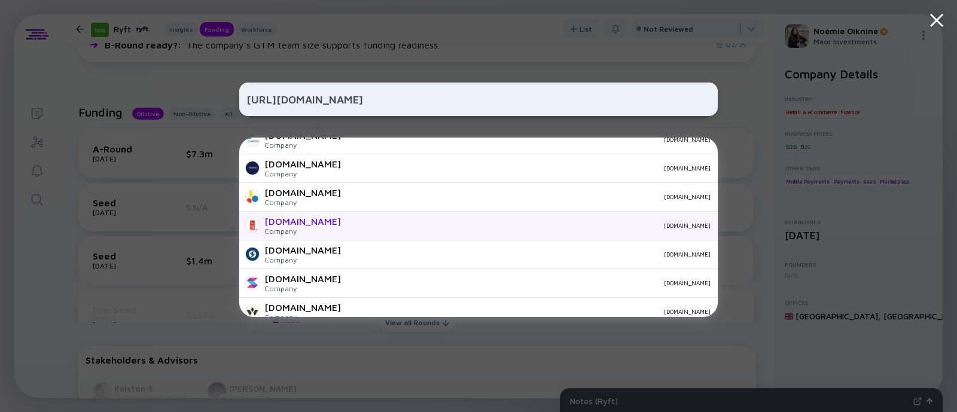
scroll to position [0, 0]
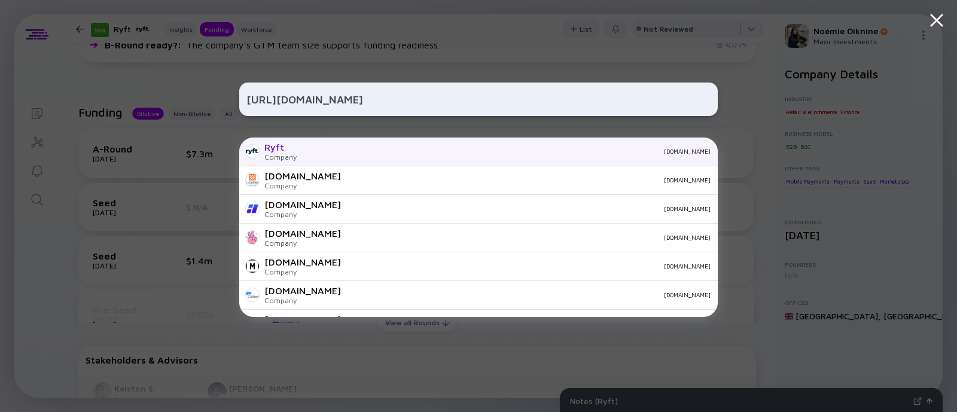
type input "[URL][DOMAIN_NAME]"
click at [280, 152] on div "Company" at bounding box center [280, 156] width 32 height 9
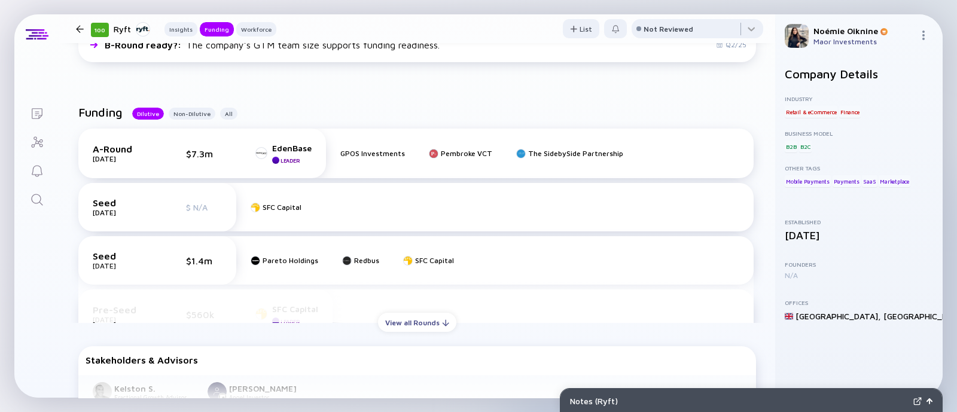
scroll to position [376, 0]
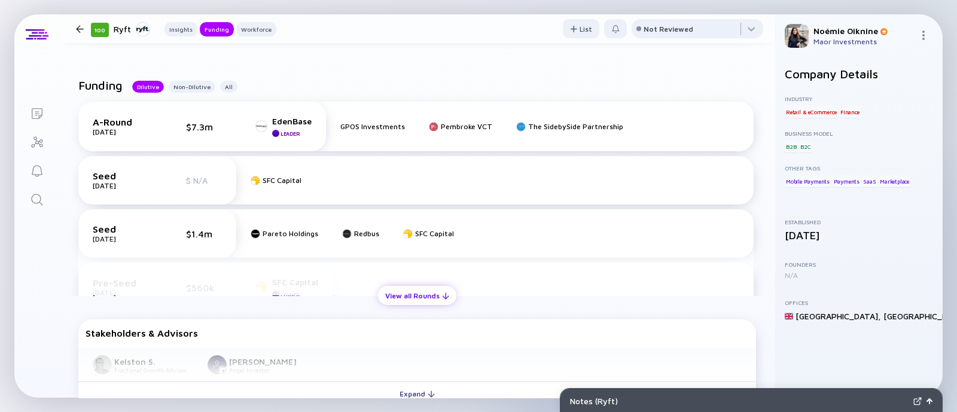
click at [390, 296] on div "View all Rounds" at bounding box center [417, 295] width 78 height 19
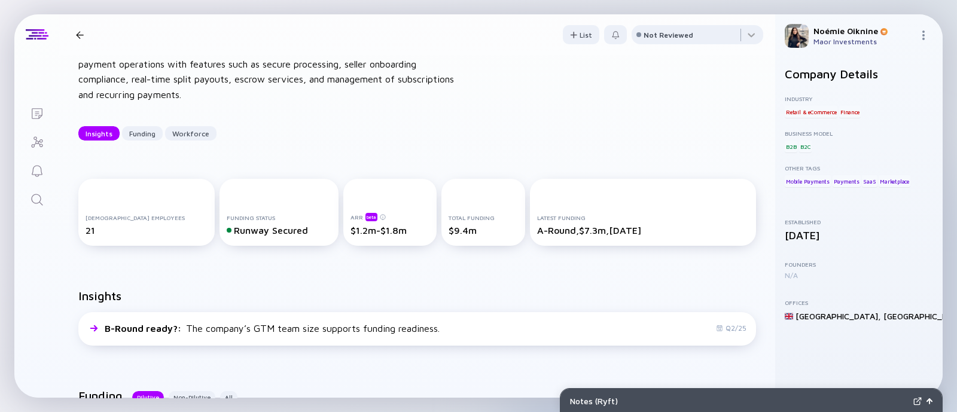
scroll to position [0, 0]
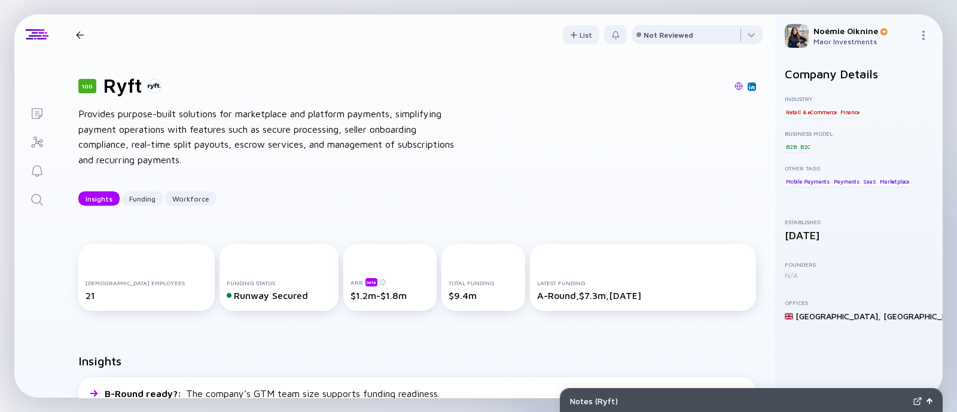
click at [734, 90] on img at bounding box center [738, 86] width 8 height 8
click at [29, 202] on link "Search" at bounding box center [36, 198] width 45 height 29
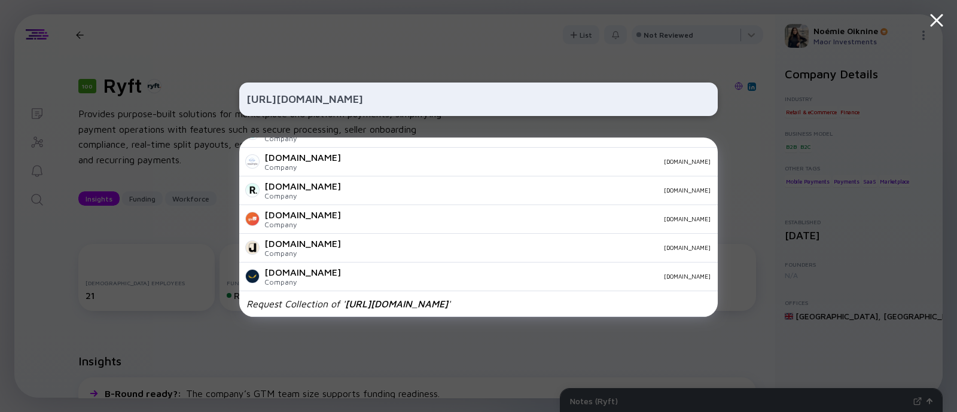
scroll to position [420, 0]
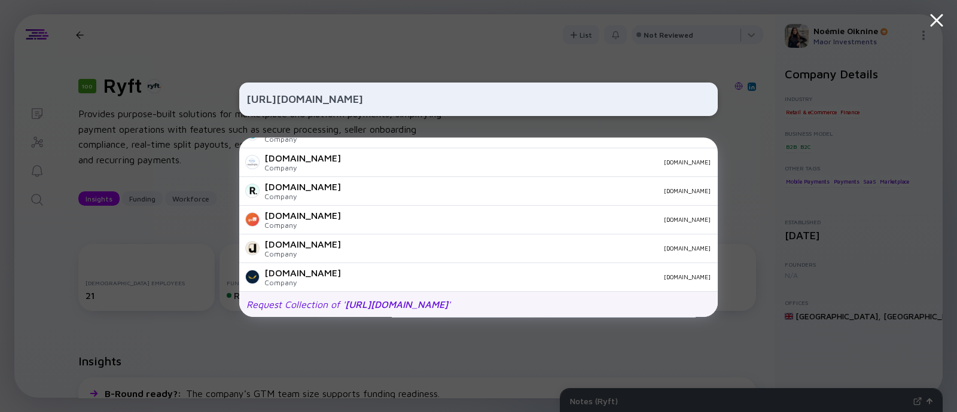
click at [314, 303] on div "Request Collection of ' [URL][DOMAIN_NAME] '" at bounding box center [348, 304] width 204 height 11
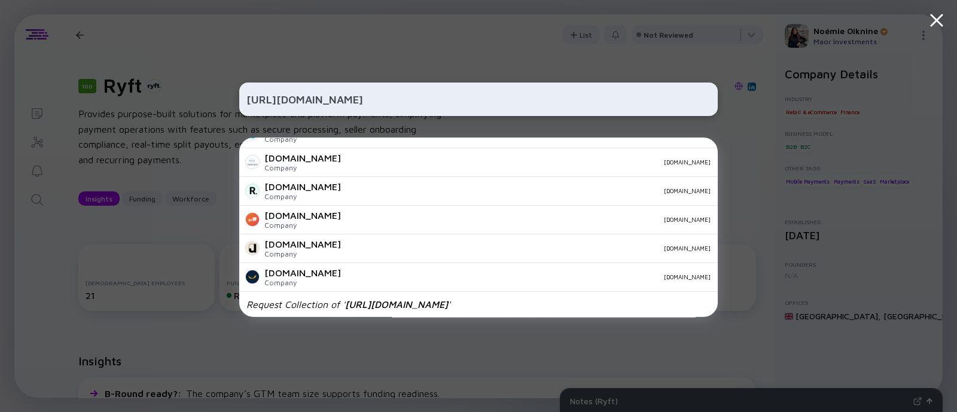
click at [296, 99] on input "[URL][DOMAIN_NAME]" at bounding box center [478, 99] width 464 height 22
paste input "[URL]"
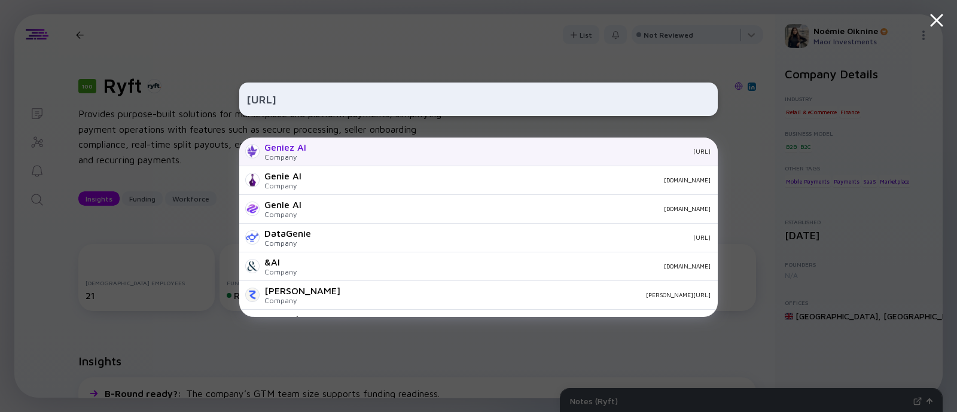
type input "[URL]"
click at [292, 152] on div "Geniez AI" at bounding box center [285, 147] width 42 height 11
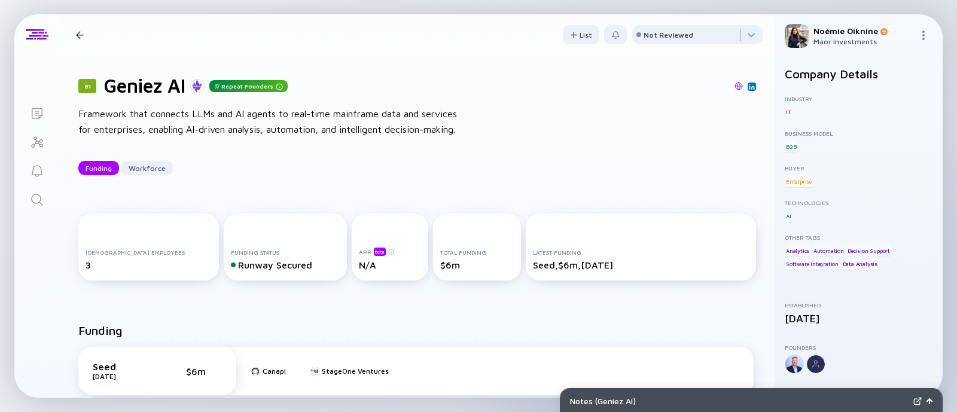
click at [749, 86] on img at bounding box center [752, 87] width 6 height 6
click at [36, 194] on icon "Search" at bounding box center [36, 199] width 11 height 11
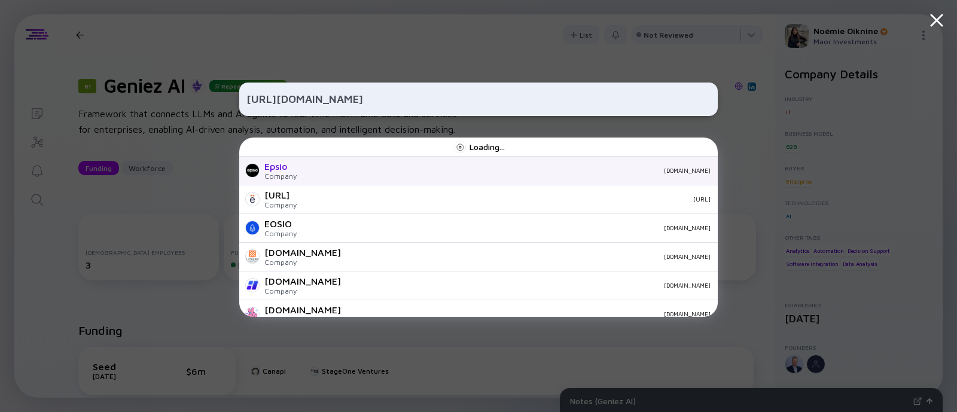
type input "[URL][DOMAIN_NAME]"
click at [323, 171] on div "[DOMAIN_NAME]" at bounding box center [508, 170] width 404 height 7
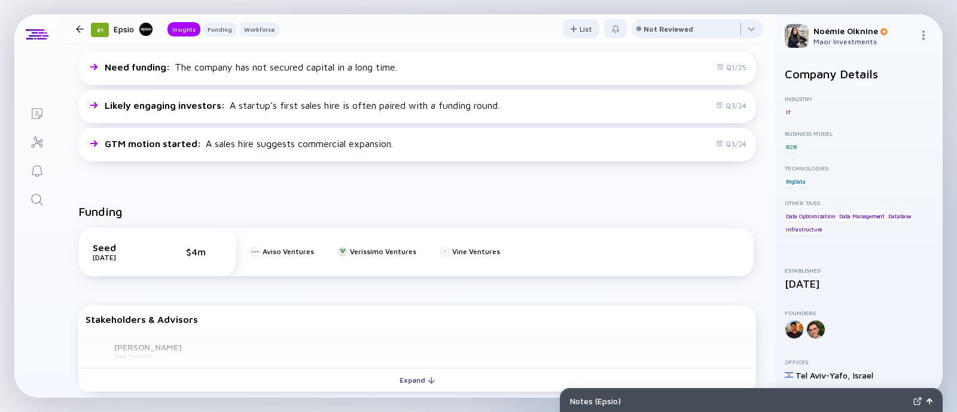
scroll to position [311, 0]
click at [36, 205] on icon "Search" at bounding box center [37, 200] width 14 height 14
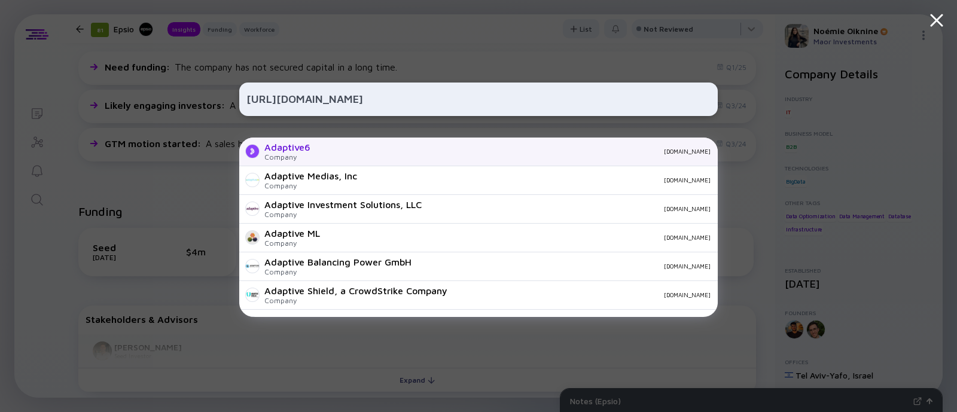
type input "[URL][DOMAIN_NAME]"
click at [463, 157] on div "Adaptive6 Company [DOMAIN_NAME]" at bounding box center [478, 152] width 478 height 29
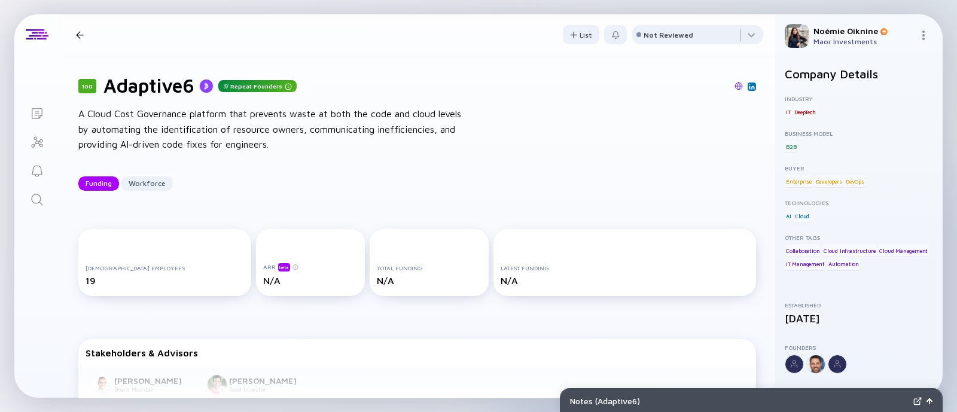
click at [734, 85] on img at bounding box center [738, 86] width 8 height 8
